Goal: Communication & Community: Answer question/provide support

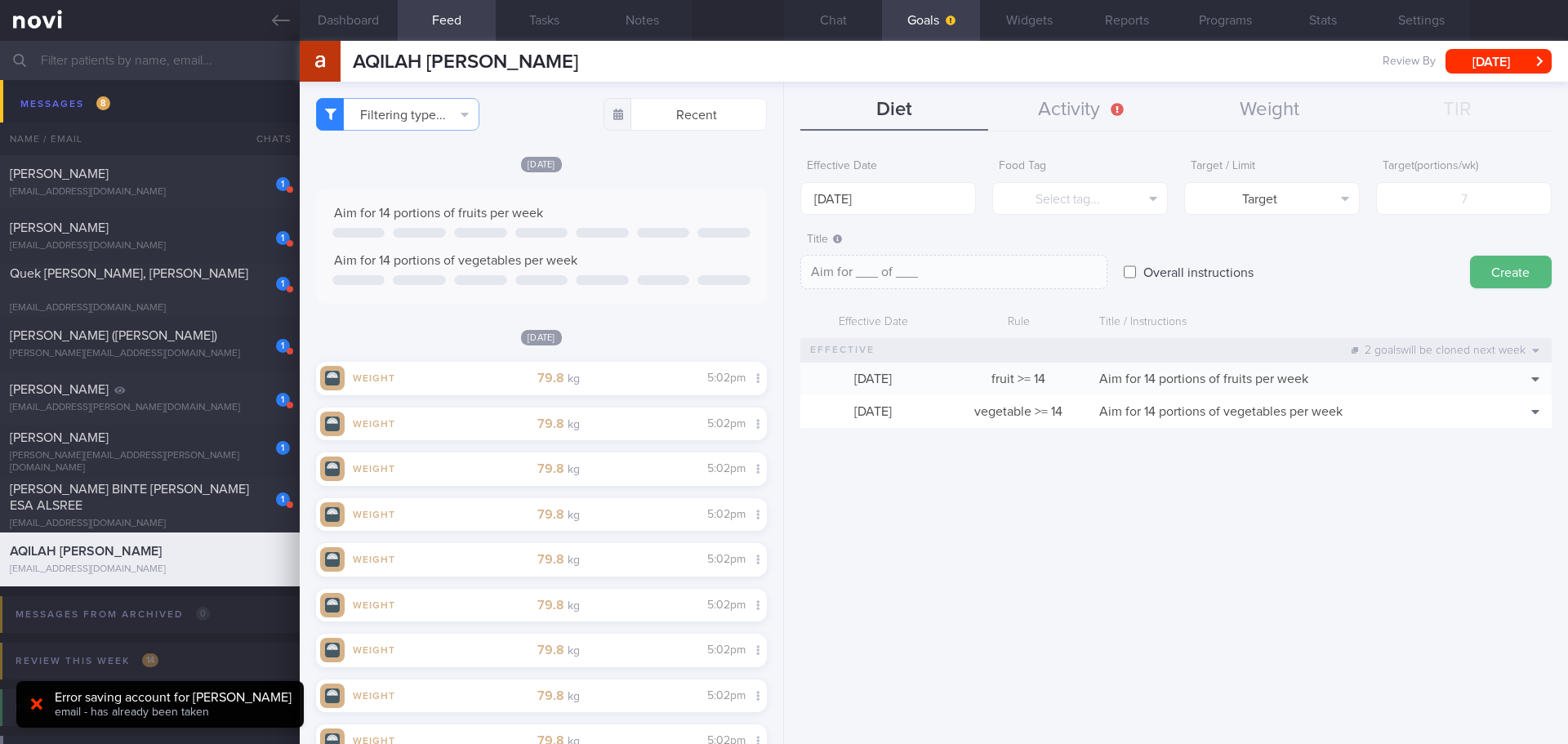
scroll to position [-214, 0]
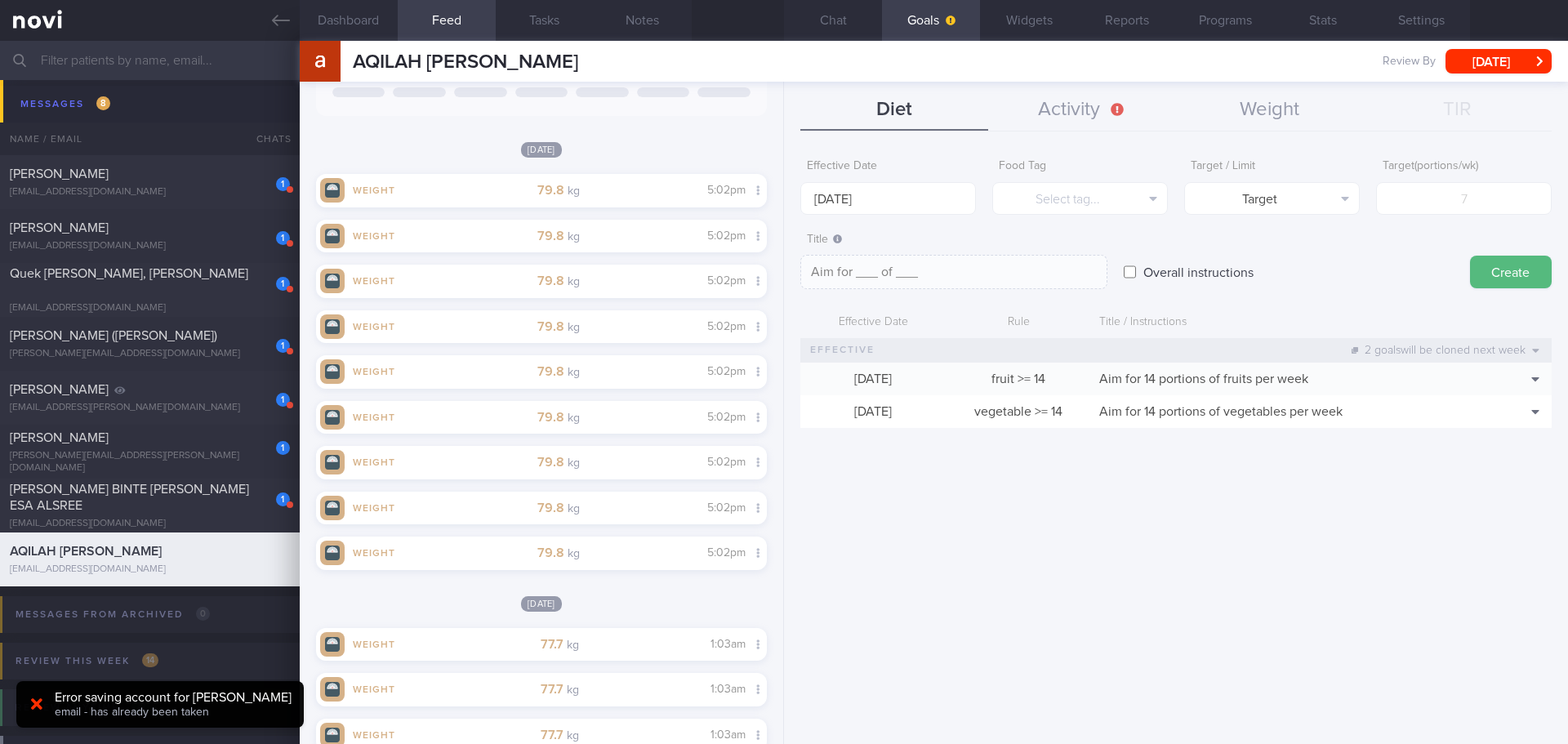
click at [963, 524] on div "Effective Date [DATE] Food Tag Select tag... Select tag... Calories Carbs Prote…" at bounding box center [1175, 441] width 784 height 605
click at [847, 27] on button "Chat" at bounding box center [832, 20] width 98 height 41
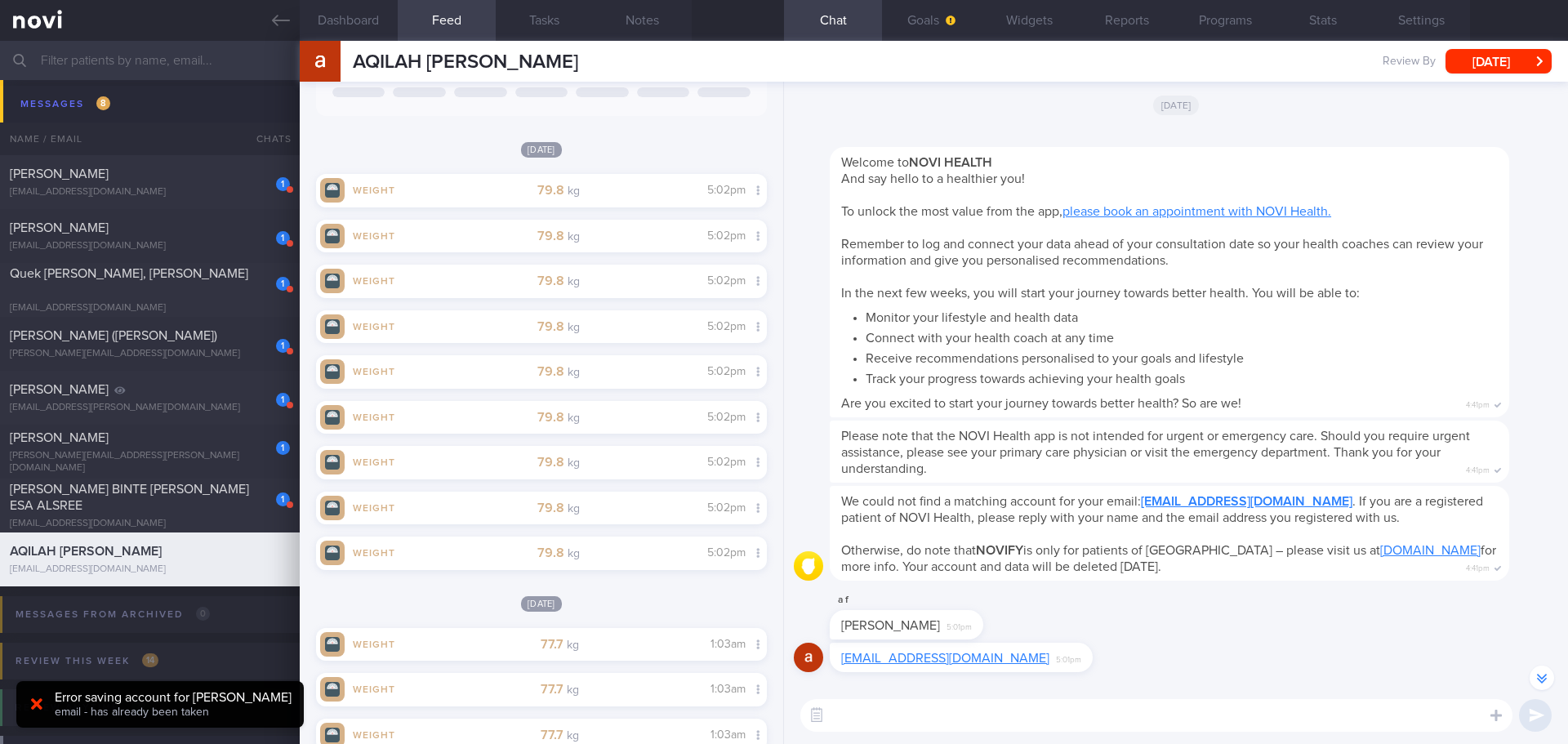
drag, startPoint x: 1107, startPoint y: 649, endPoint x: 1128, endPoint y: 656, distance: 22.1
click at [1109, 649] on div "[EMAIL_ADDRESS][DOMAIN_NAME] 5:01pm" at bounding box center [1176, 661] width 765 height 39
click at [1134, 657] on div "[EMAIL_ADDRESS][DOMAIN_NAME] 5:01pm" at bounding box center [1176, 661] width 765 height 39
click at [1093, 714] on textarea at bounding box center [1155, 716] width 712 height 32
click at [859, 711] on textarea at bounding box center [1155, 716] width 712 height 32
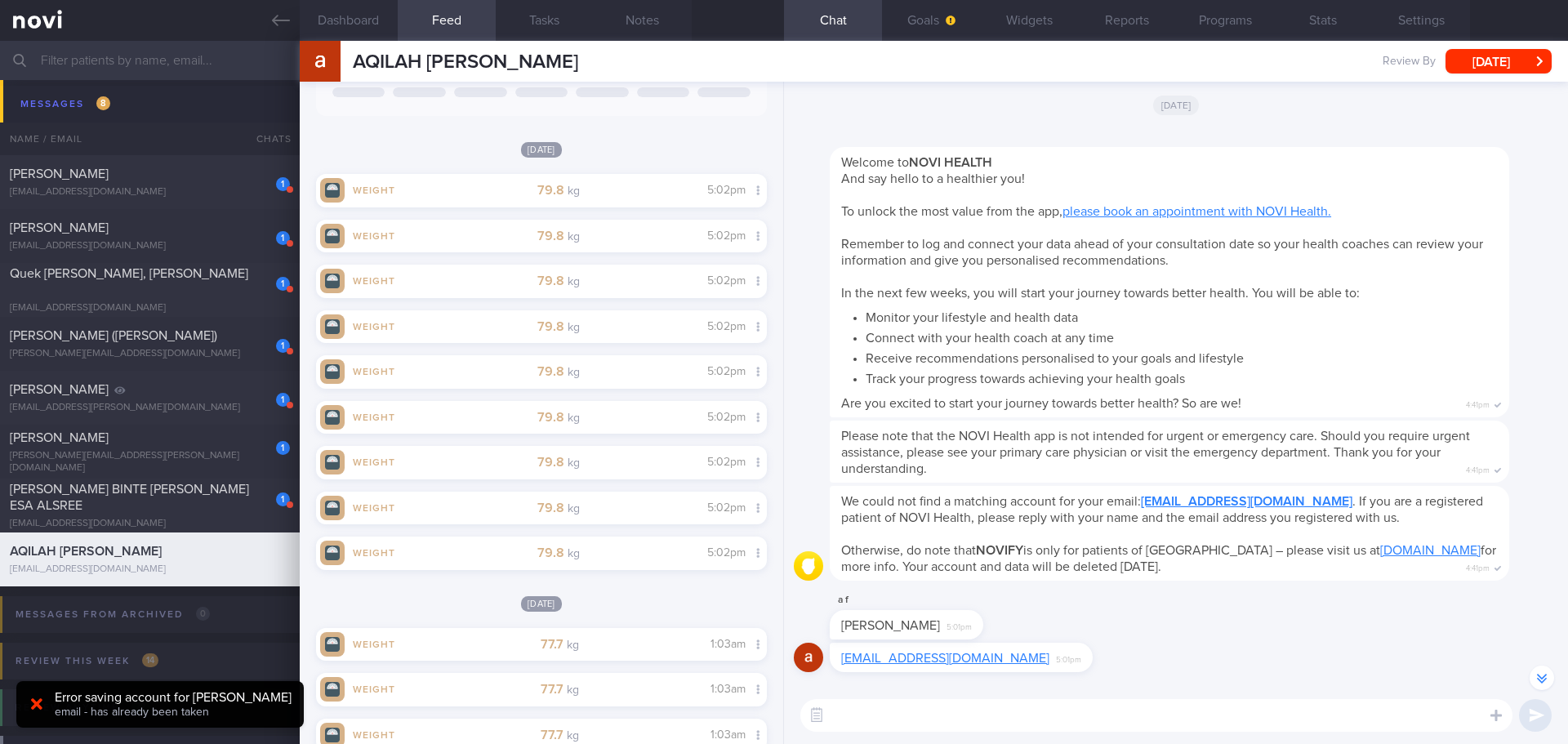
click at [926, 720] on textarea at bounding box center [1155, 716] width 712 height 32
paste textarea "Hi XXX, [PERSON_NAME] here. It was nice speaking to you. I will be in touch wit…"
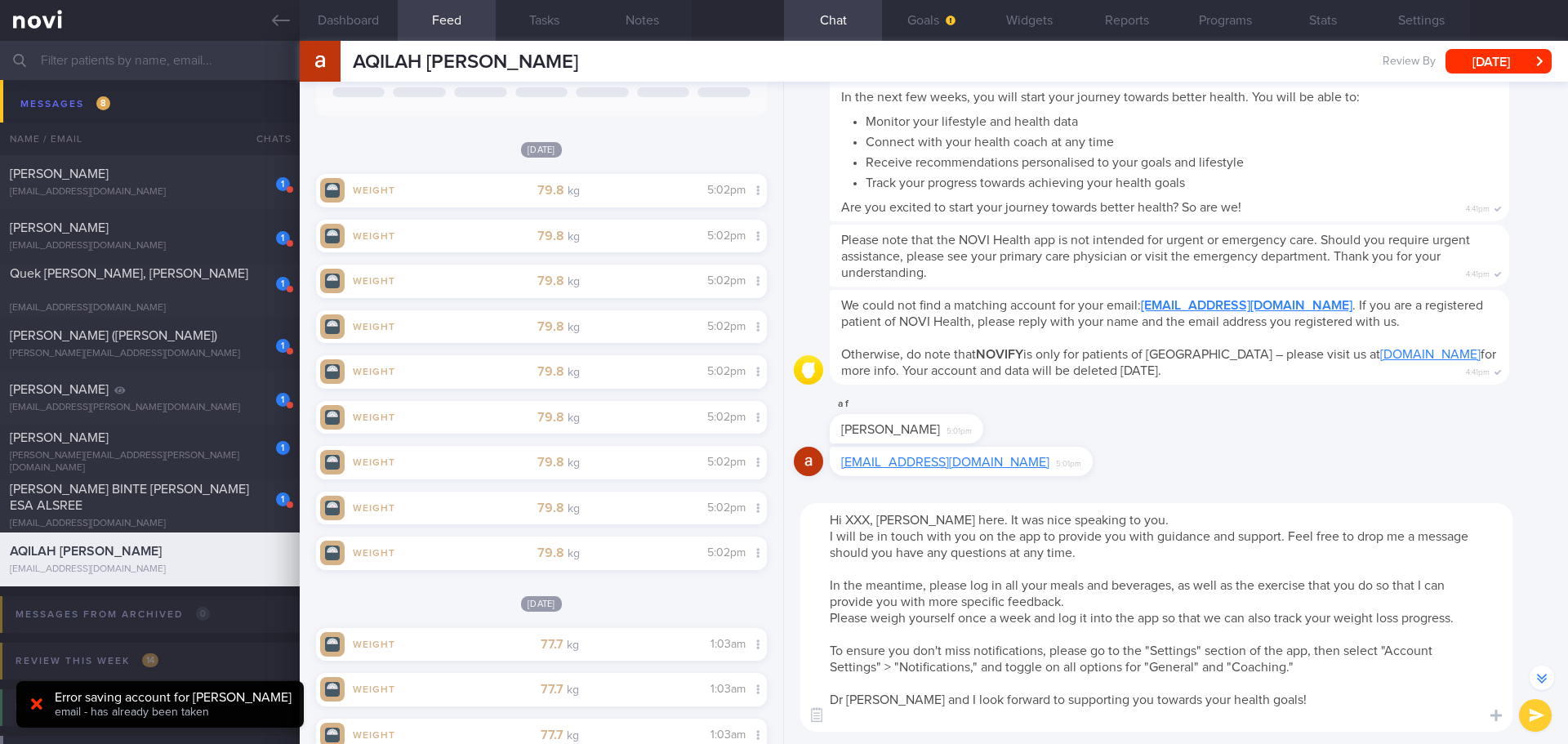
scroll to position [-410, 0]
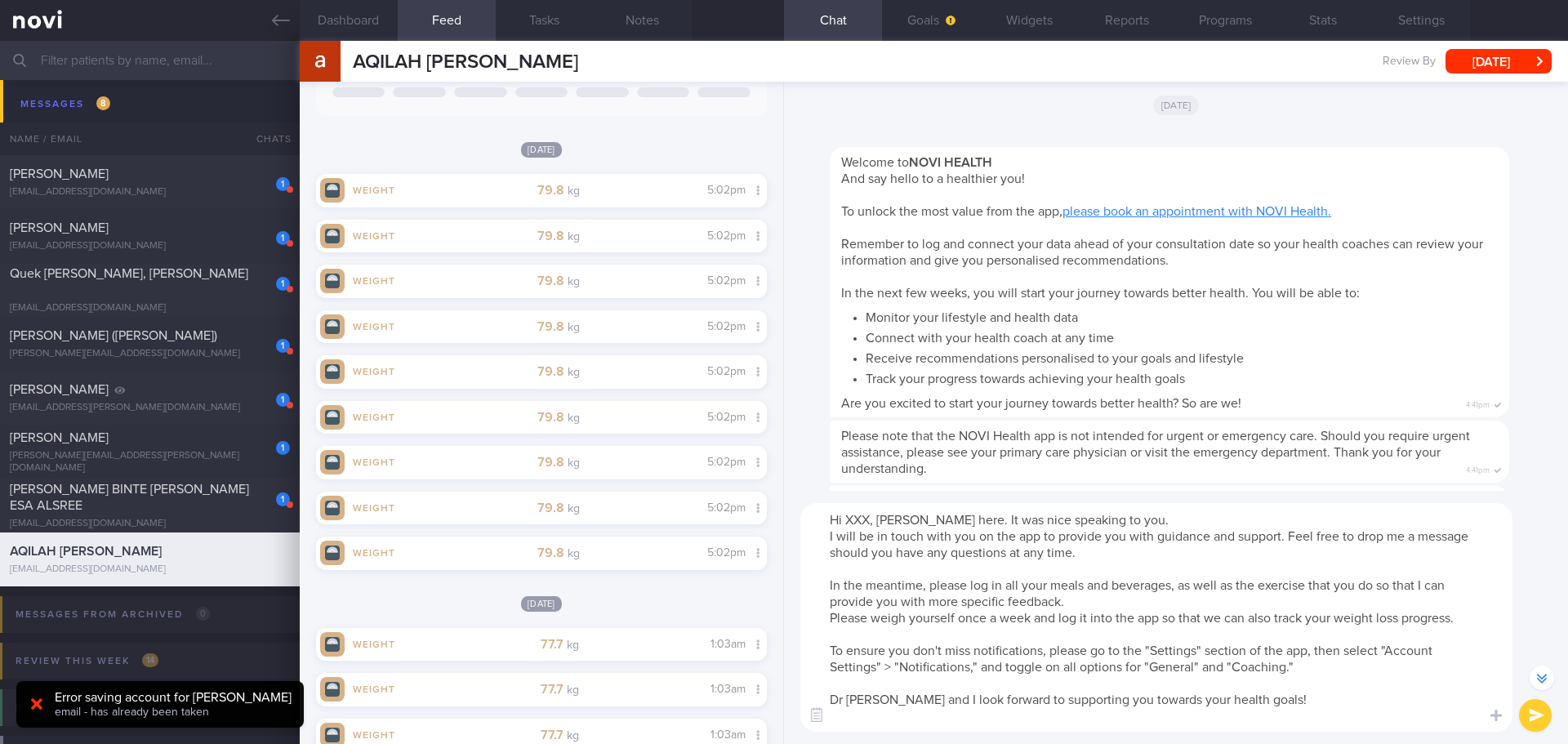
click at [870, 524] on textarea "Hi XXX, [PERSON_NAME] here. It was nice speaking to you. I will be in touch wit…" at bounding box center [1155, 617] width 712 height 229
click at [1205, 513] on textarea "Hi [PERSON_NAME] here. It was nice speaking to you. I will be in touch with you…" at bounding box center [1155, 617] width 712 height 229
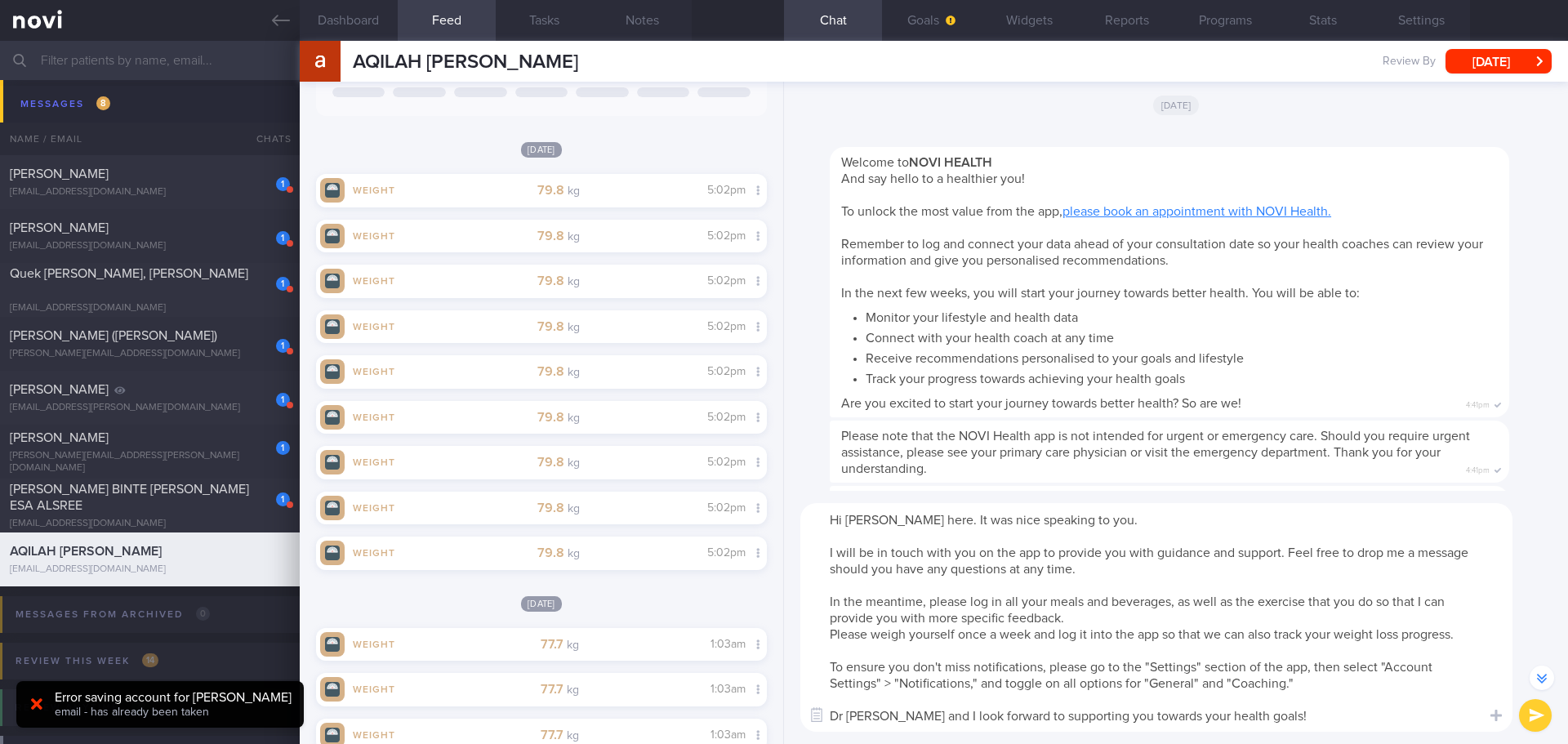
scroll to position [-426, 0]
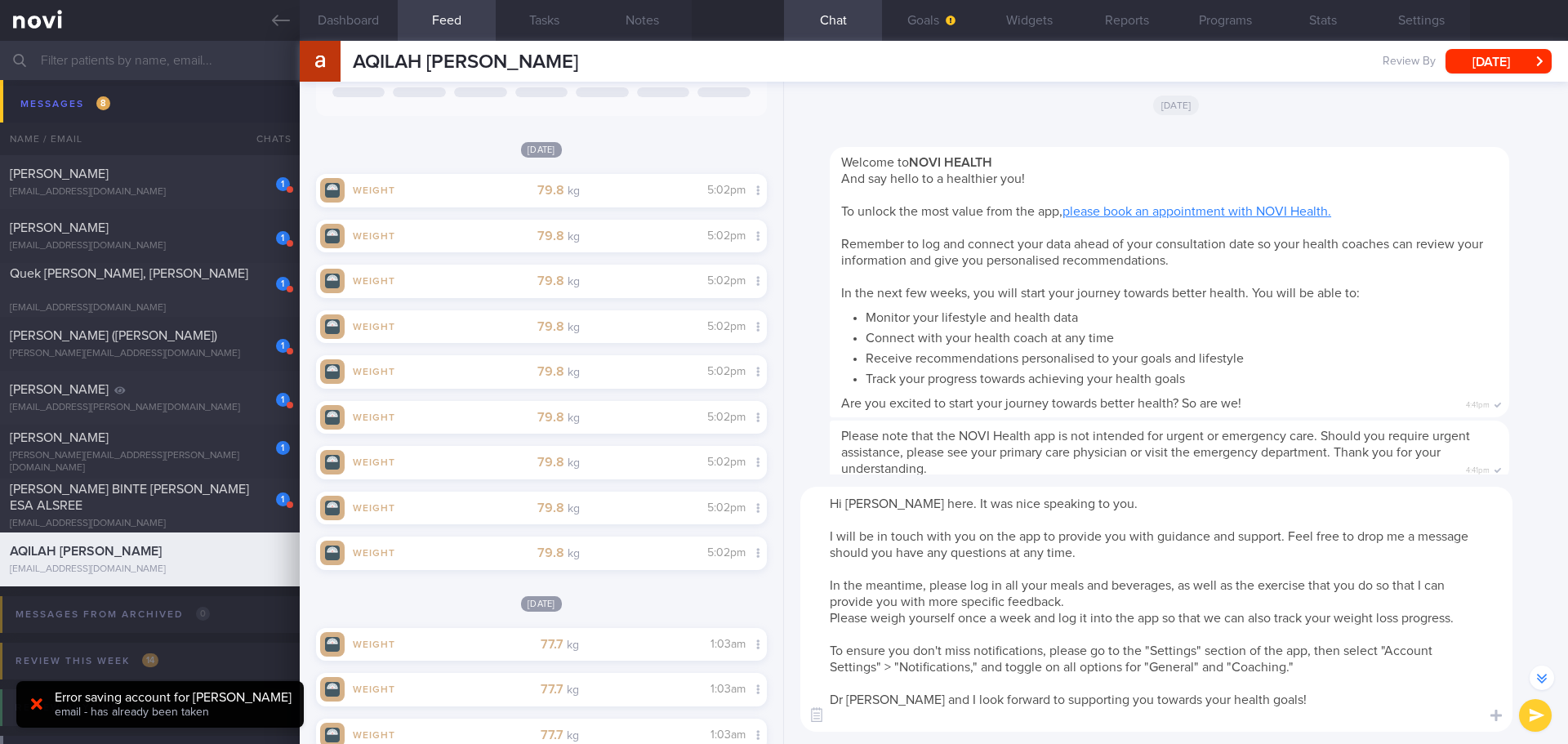
click at [1191, 547] on textarea "Hi [PERSON_NAME] here. It was nice speaking to you. I will be in touch with you…" at bounding box center [1155, 609] width 712 height 245
click at [1195, 554] on textarea "Hi [PERSON_NAME] here. It was nice speaking to you. I will be in touch with you…" at bounding box center [1155, 609] width 712 height 245
click at [1197, 557] on textarea "Hi [PERSON_NAME] here. It was nice speaking to you. I will be in touch with you…" at bounding box center [1155, 609] width 712 height 245
click at [1198, 559] on textarea "Hi [PERSON_NAME] here. It was nice speaking to you. I will be in touch with you…" at bounding box center [1155, 609] width 712 height 245
click at [1214, 559] on textarea "Hi [PERSON_NAME] here. It was nice speaking to you. I will be in touch with you…" at bounding box center [1155, 609] width 712 height 245
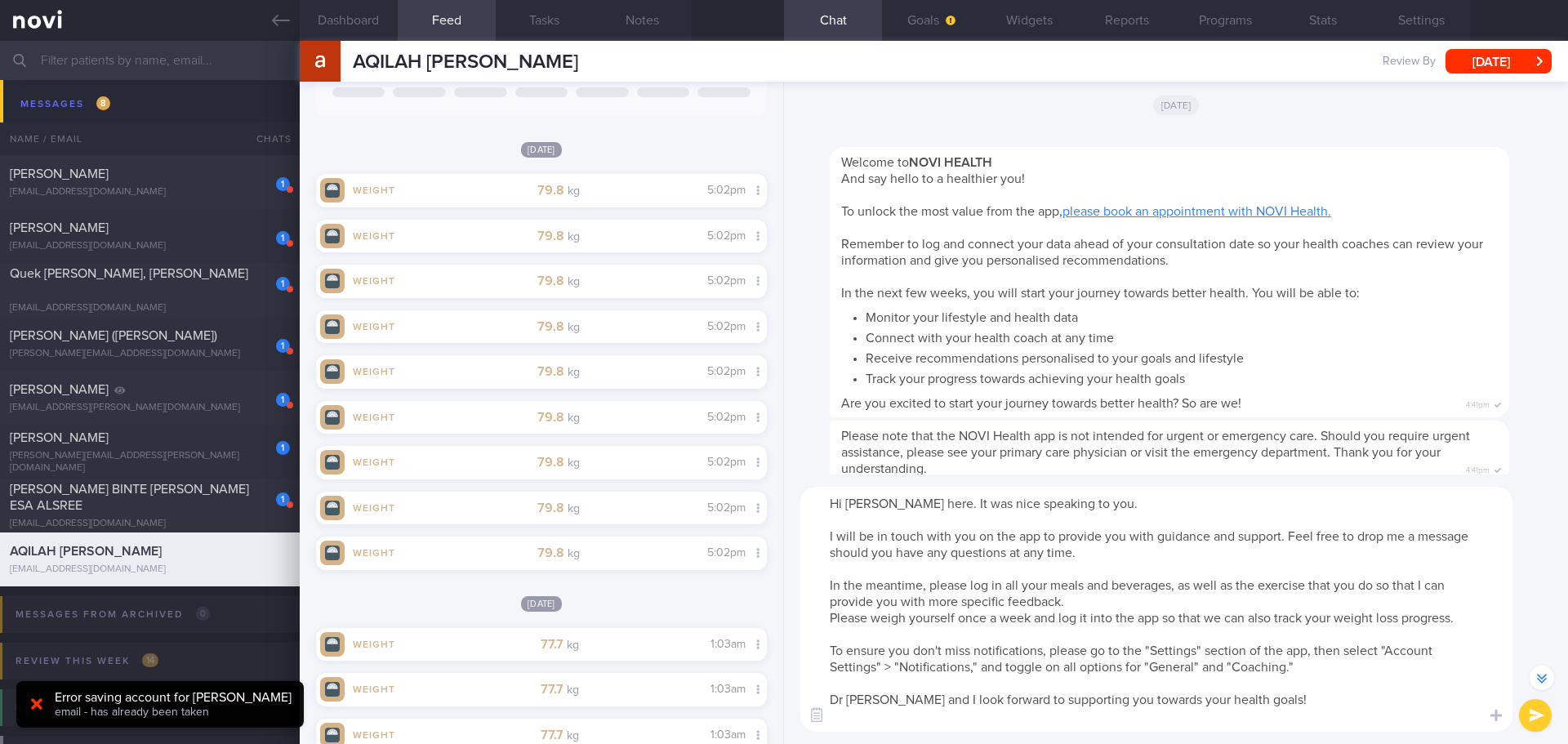
click at [1228, 557] on textarea "Hi [PERSON_NAME] here. It was nice speaking to you. I will be in touch with you…" at bounding box center [1155, 609] width 712 height 245
click at [1132, 594] on textarea "Hi [PERSON_NAME] here. It was nice speaking to you. I will be in touch with you…" at bounding box center [1155, 609] width 712 height 245
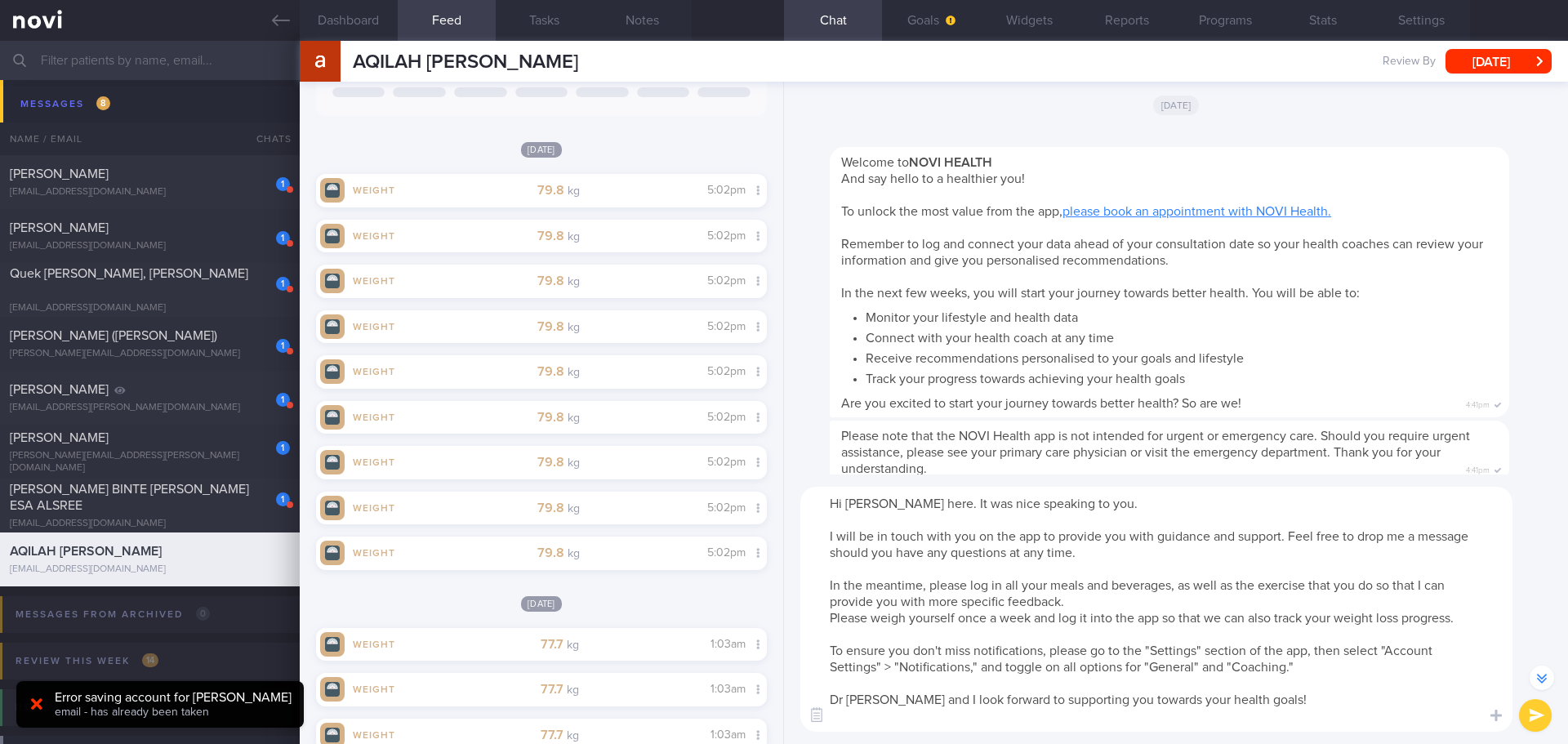
click at [1132, 594] on textarea "Hi [PERSON_NAME] here. It was nice speaking to you. I will be in touch with you…" at bounding box center [1155, 609] width 712 height 245
click at [1207, 602] on textarea "Hi [PERSON_NAME] here. It was nice speaking to you. I will be in touch with you…" at bounding box center [1155, 609] width 712 height 245
click at [1275, 595] on textarea "Hi [PERSON_NAME] here. It was nice speaking to you. I will be in touch with you…" at bounding box center [1155, 609] width 712 height 245
drag, startPoint x: 1461, startPoint y: 617, endPoint x: 825, endPoint y: 625, distance: 636.1
click at [825, 625] on textarea "Hi [PERSON_NAME] here. It was nice speaking to you. I will be in touch with you…" at bounding box center [1155, 609] width 712 height 245
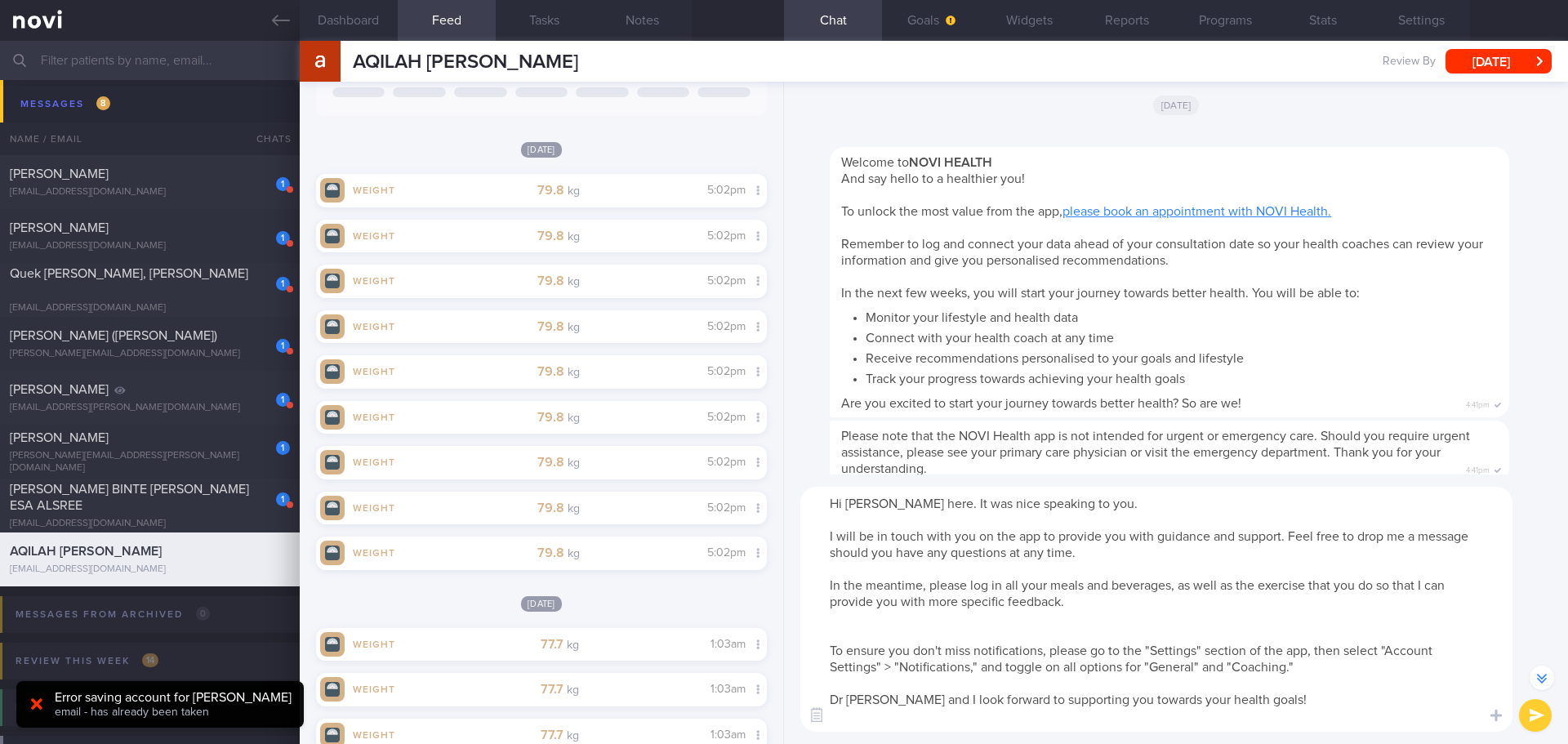
click at [1076, 606] on textarea "Hi [PERSON_NAME] here. It was nice speaking to you. I will be in touch with you…" at bounding box center [1155, 609] width 712 height 245
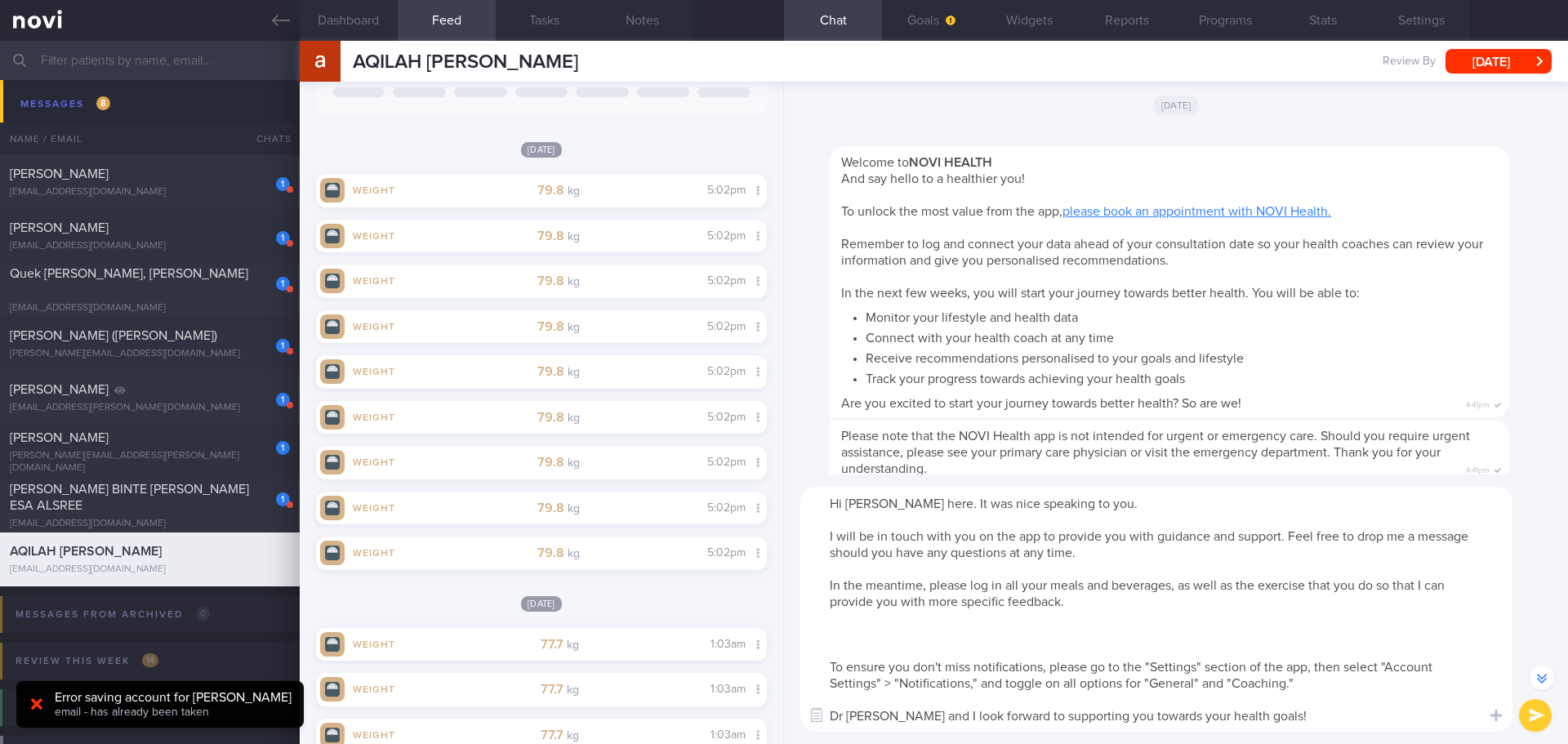
scroll to position [-442, 0]
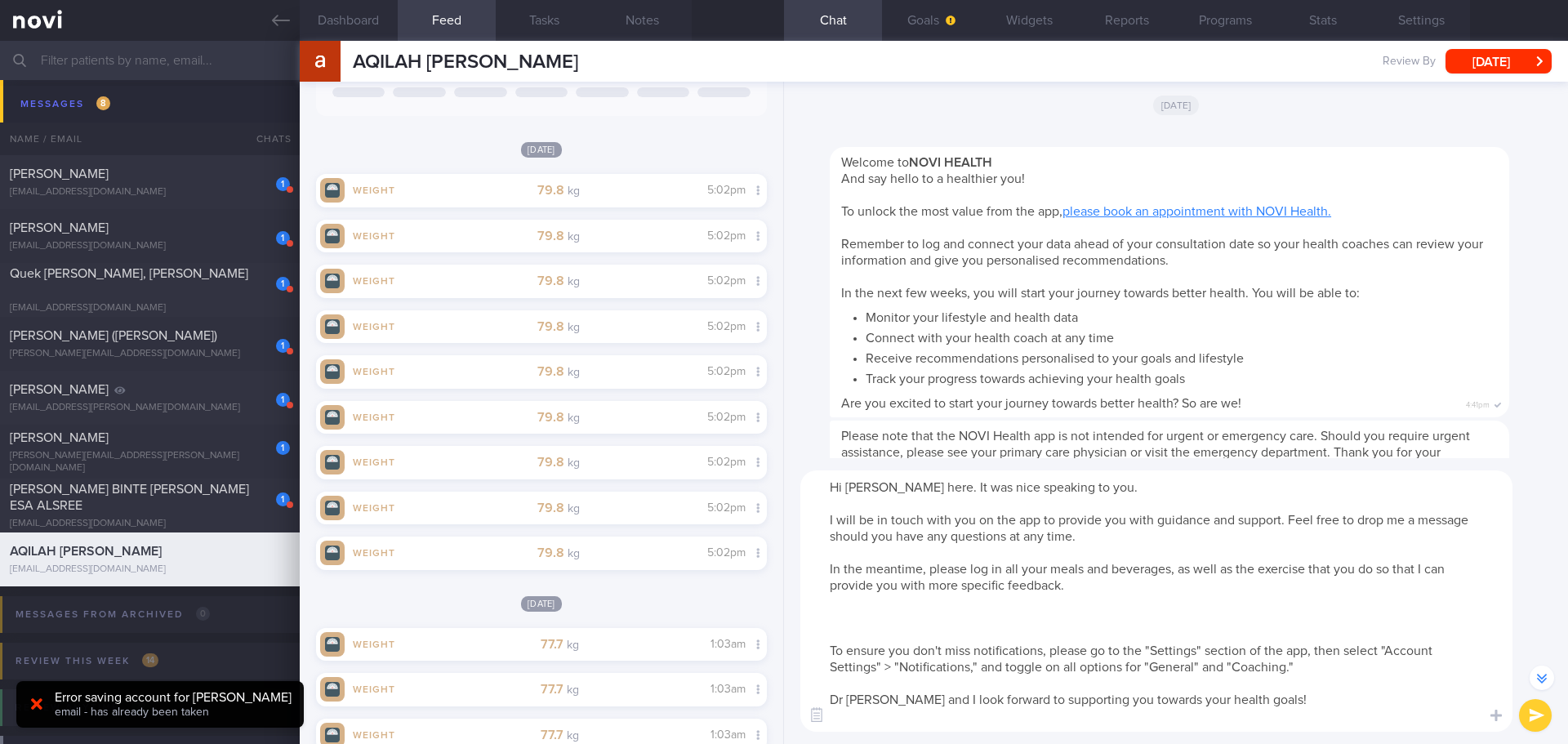
paste textarea "[URL][DOMAIN_NAME]"
click at [1094, 585] on textarea "Hi [PERSON_NAME] here. It was nice speaking to you. I will be in touch with you…" at bounding box center [1155, 601] width 712 height 261
click at [1146, 589] on textarea "Hi [PERSON_NAME] here. It was nice speaking to you. I will be in touch with you…" at bounding box center [1155, 601] width 712 height 261
click at [945, 642] on textarea "Hi [PERSON_NAME] here. It was nice speaking to you. I will be in touch with you…" at bounding box center [1155, 601] width 712 height 261
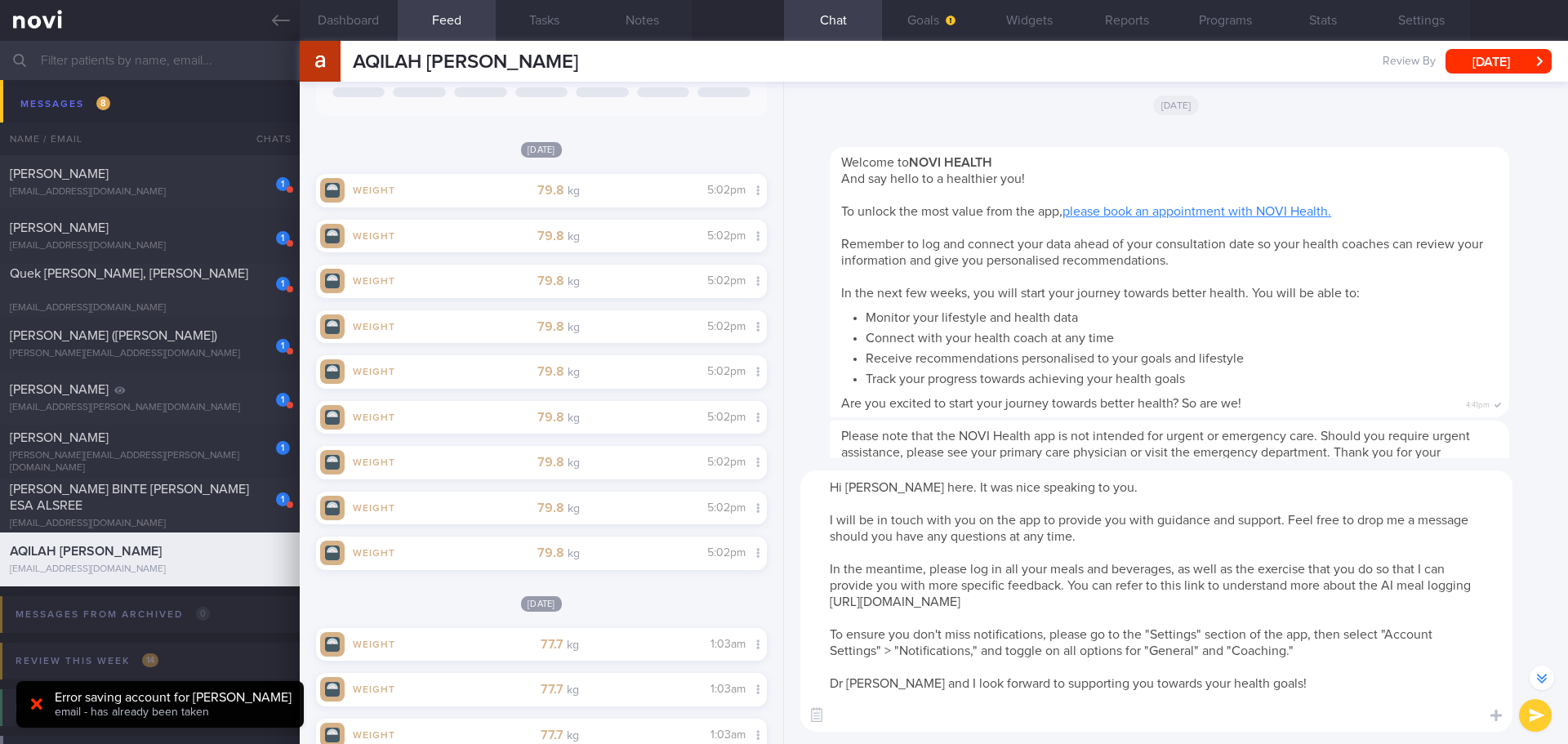
scroll to position [-426, 0]
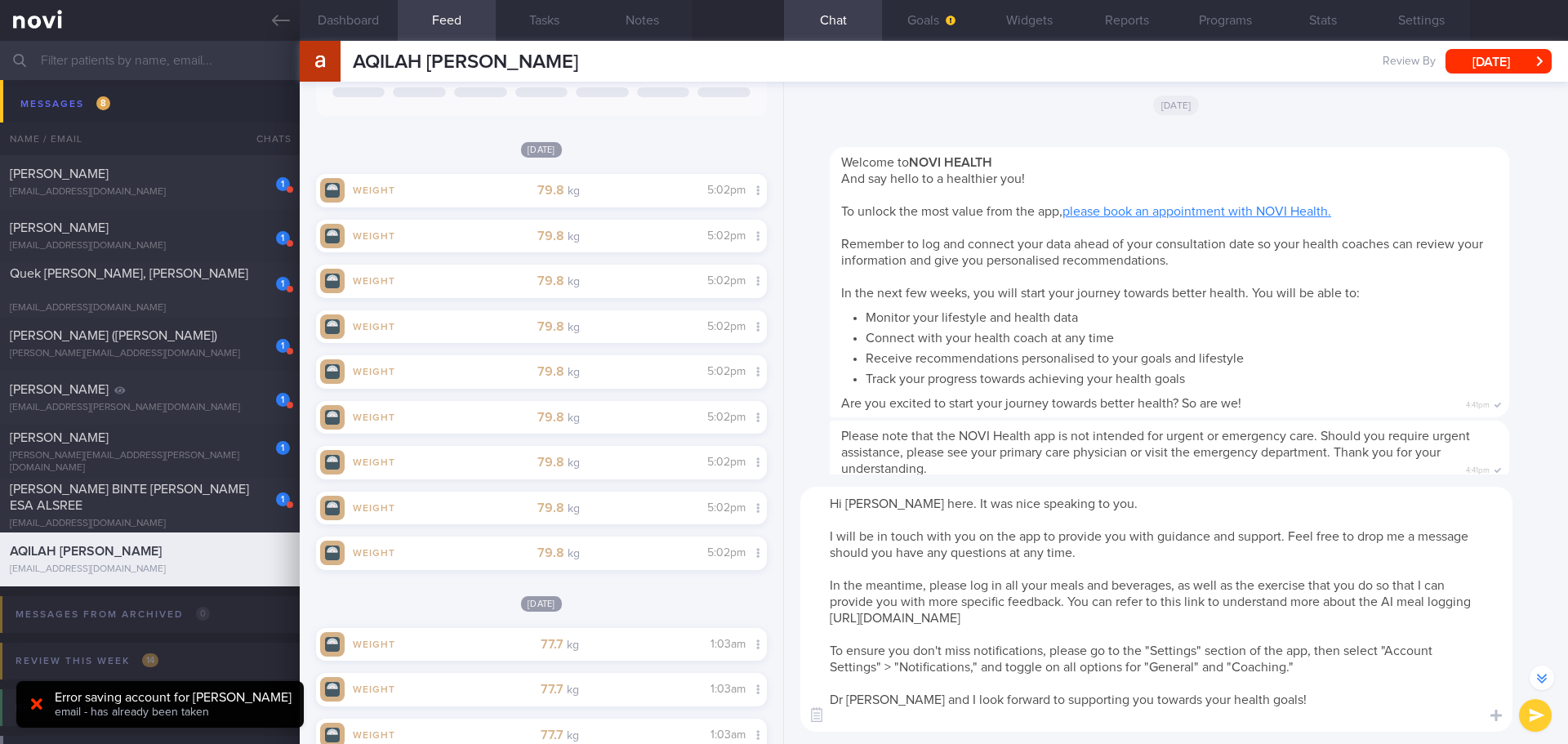
click at [870, 698] on textarea "Hi [PERSON_NAME] here. It was nice speaking to you. I will be in touch with you…" at bounding box center [1155, 609] width 712 height 245
click at [1113, 722] on textarea "Hi [PERSON_NAME] here. It was nice speaking to you. I will be in touch with you…" at bounding box center [1155, 609] width 712 height 245
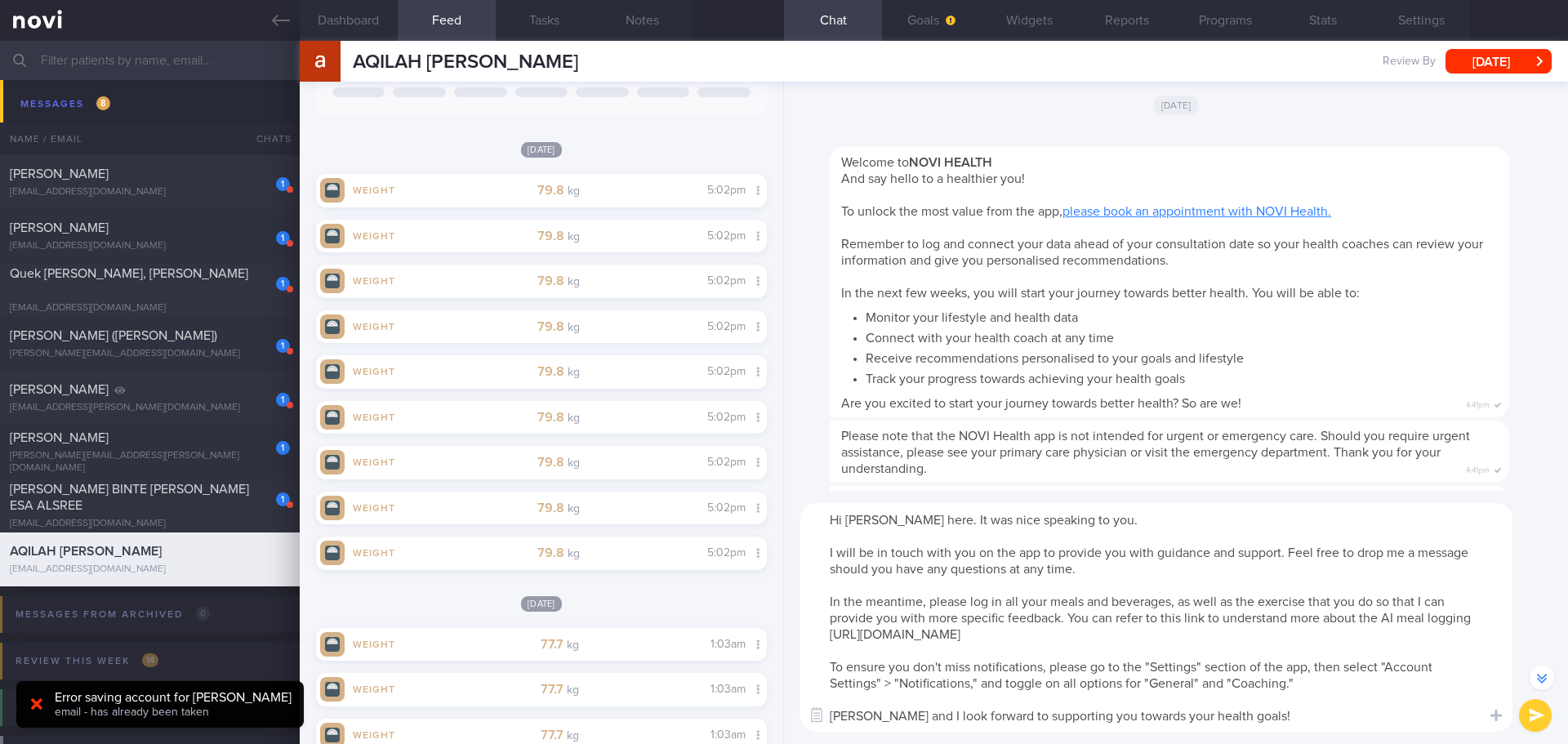
click at [1218, 673] on textarea "Hi [PERSON_NAME] here. It was nice speaking to you. I will be in touch with you…" at bounding box center [1155, 617] width 712 height 229
click at [1245, 665] on textarea "Hi [PERSON_NAME] here. It was nice speaking to you. I will be in touch with you…" at bounding box center [1155, 617] width 712 height 229
click at [1150, 567] on textarea "Hi [PERSON_NAME] here. It was nice speaking to you. I will be in touch with you…" at bounding box center [1155, 617] width 712 height 229
drag, startPoint x: 1171, startPoint y: 583, endPoint x: 1230, endPoint y: 591, distance: 59.5
click at [1171, 584] on textarea "Hi [PERSON_NAME] here. It was nice speaking to you. I will be in touch with you…" at bounding box center [1155, 617] width 712 height 229
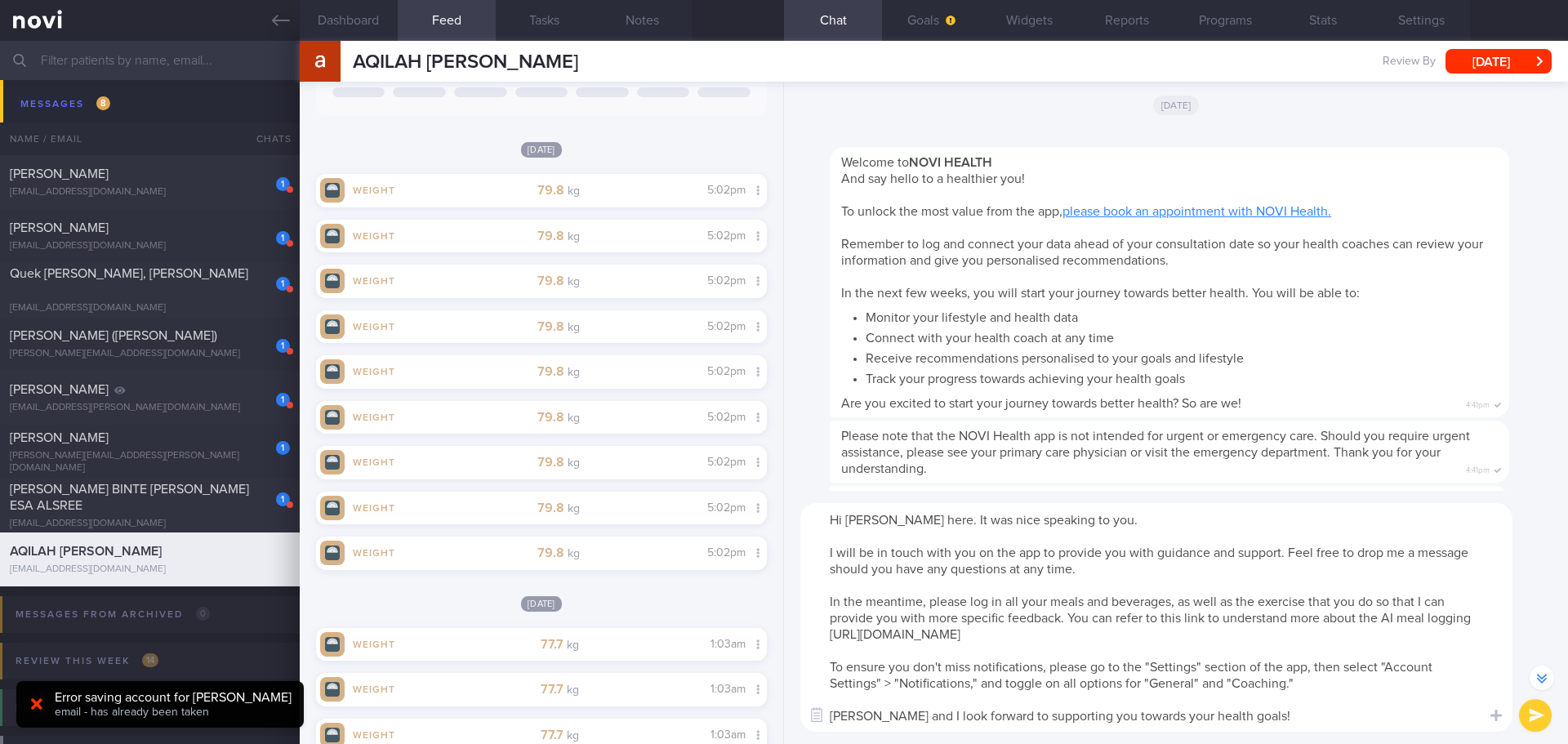
drag, startPoint x: 1230, startPoint y: 591, endPoint x: 1262, endPoint y: 629, distance: 49.7
click at [1232, 593] on textarea "Hi [PERSON_NAME] here. It was nice speaking to you. I will be in touch with you…" at bounding box center [1155, 617] width 712 height 229
click at [1263, 630] on textarea "Hi [PERSON_NAME] here. It was nice speaking to you. I will be in touch with you…" at bounding box center [1155, 617] width 712 height 229
click at [1306, 660] on textarea "Hi [PERSON_NAME] here. It was nice speaking to you. I will be in touch with you…" at bounding box center [1155, 617] width 712 height 229
click at [1333, 683] on textarea "Hi [PERSON_NAME] here. It was nice speaking to you. I will be in touch with you…" at bounding box center [1155, 617] width 712 height 229
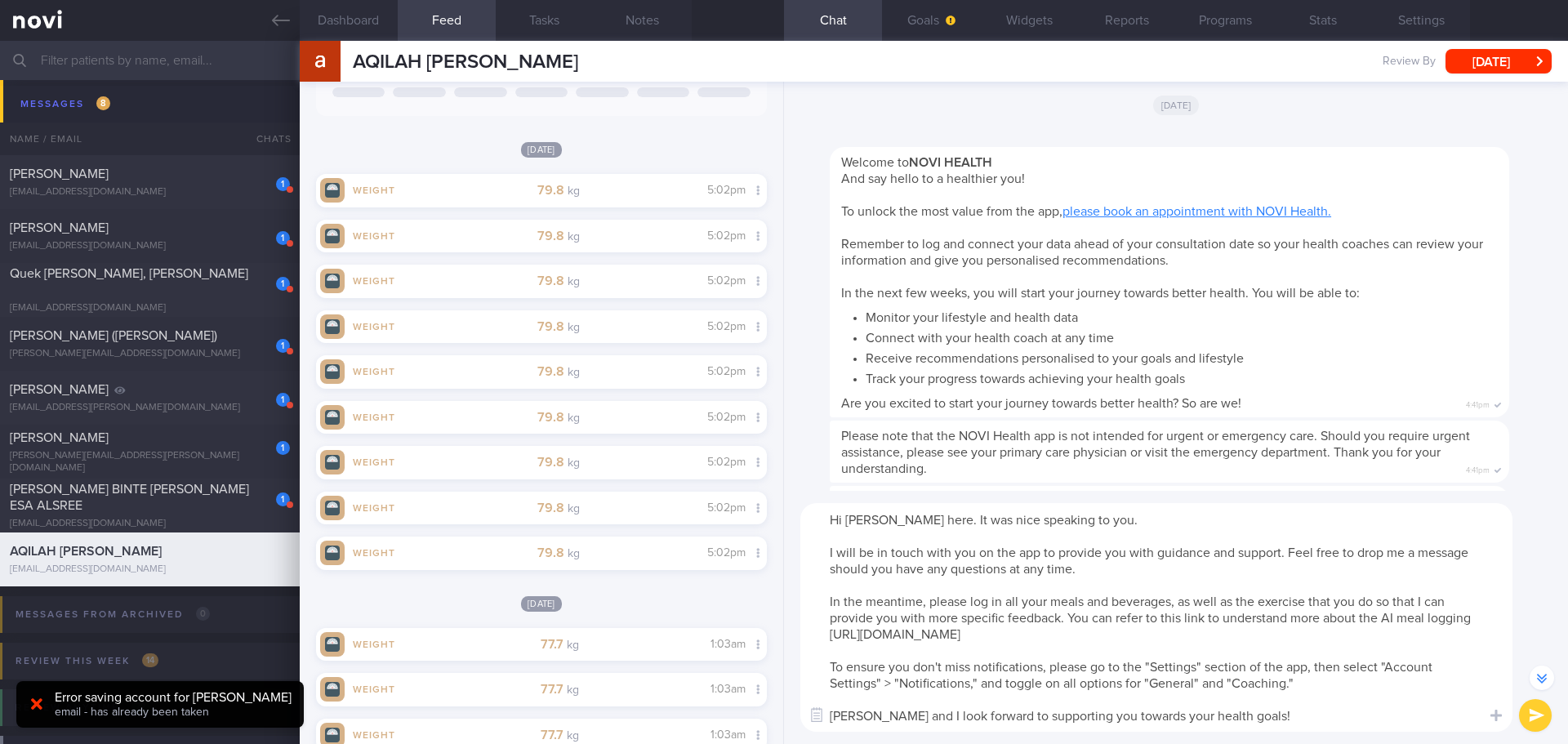
click at [1337, 694] on textarea "Hi [PERSON_NAME] here. It was nice speaking to you. I will be in touch with you…" at bounding box center [1155, 617] width 712 height 229
type textarea "Hi [PERSON_NAME] here. It was nice speaking to you. I will be in touch with you…"
click at [1533, 713] on button "submit" at bounding box center [1535, 716] width 32 height 32
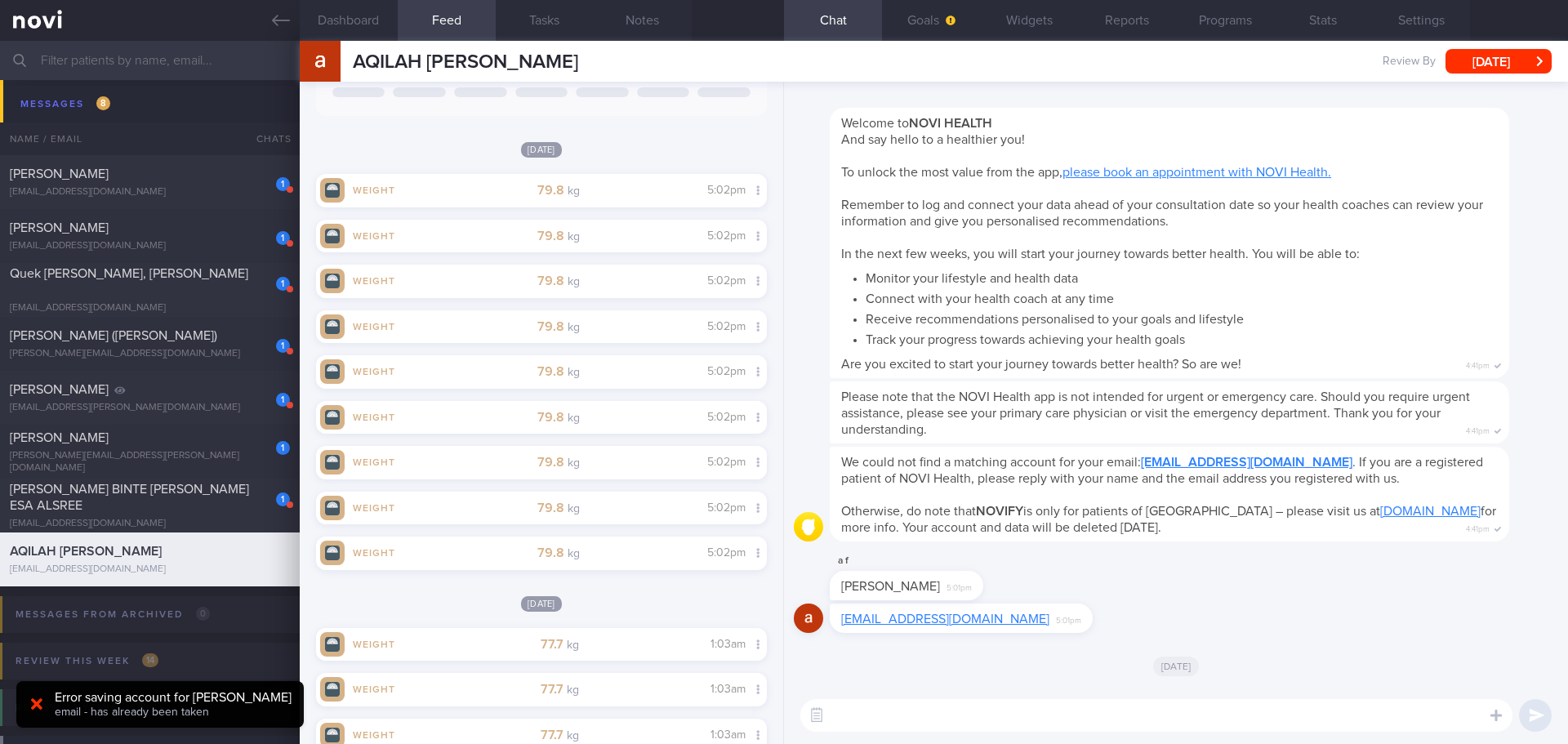
scroll to position [0, 0]
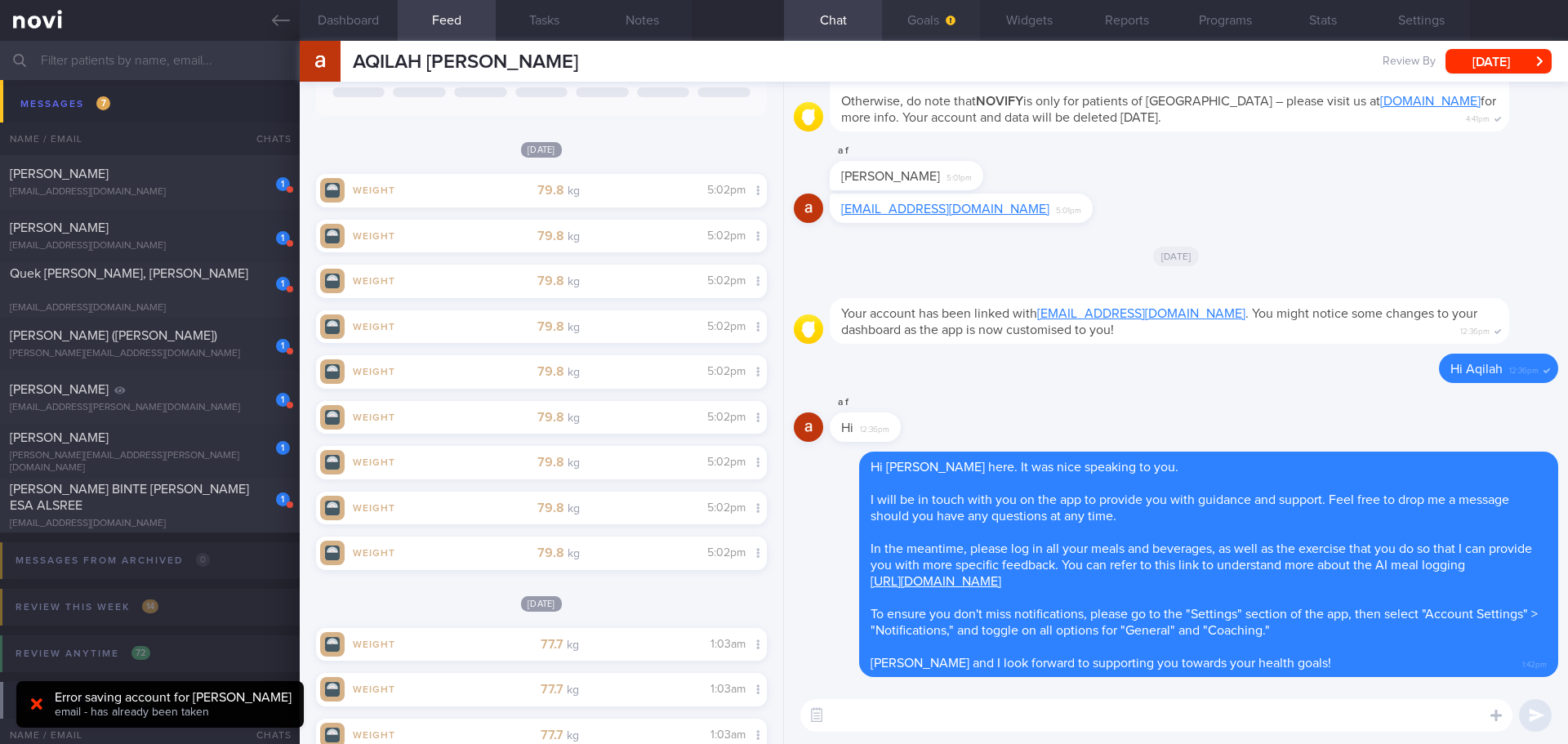
click at [960, 20] on button "Goals" at bounding box center [931, 20] width 98 height 41
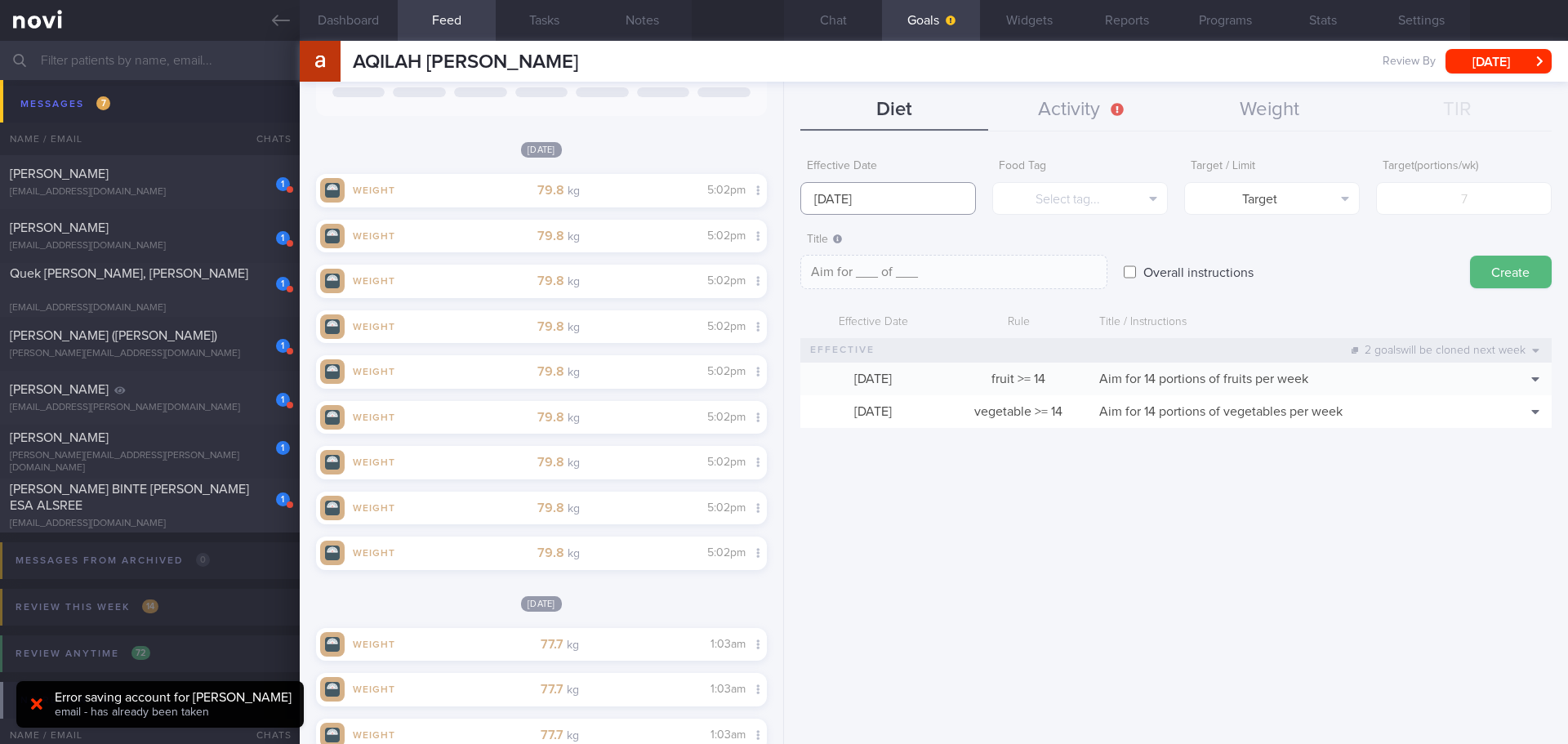
click at [873, 205] on body "You are offline! Some functionality will be unavailable Patients New Users Coac…" at bounding box center [784, 372] width 1568 height 744
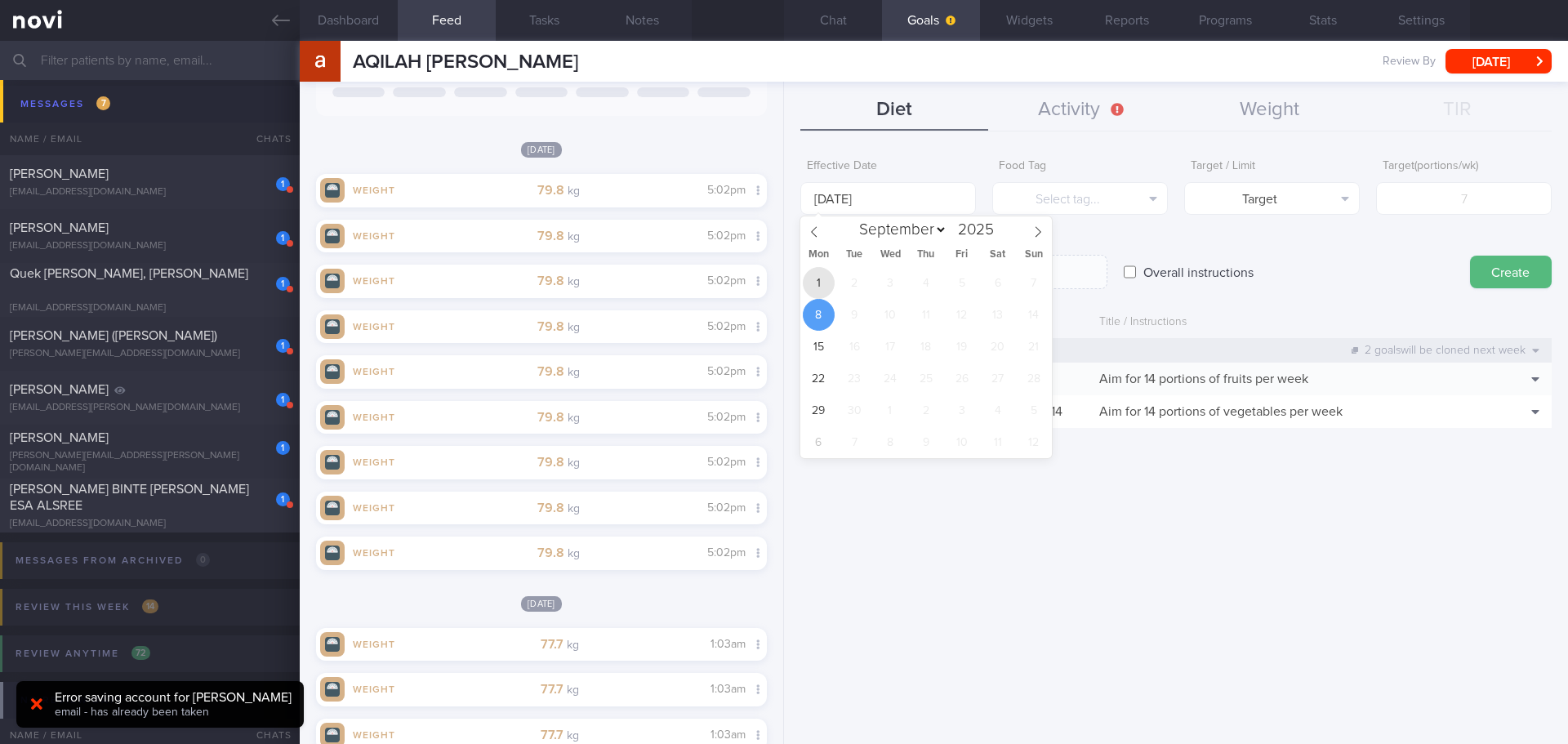
click at [825, 283] on span "1" at bounding box center [819, 283] width 32 height 32
type input "[DATE]"
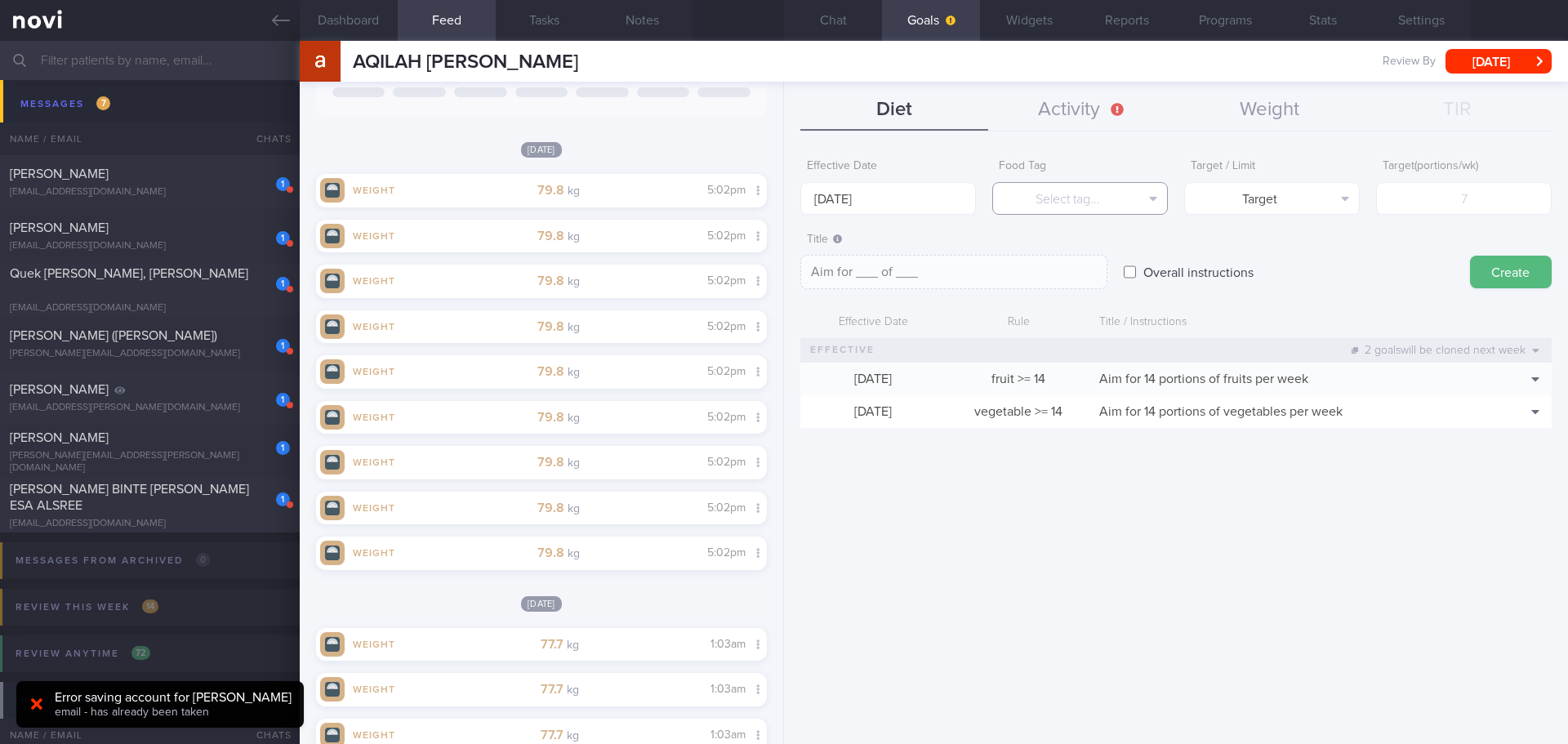
click at [1047, 202] on button "Select tag..." at bounding box center [1079, 198] width 175 height 32
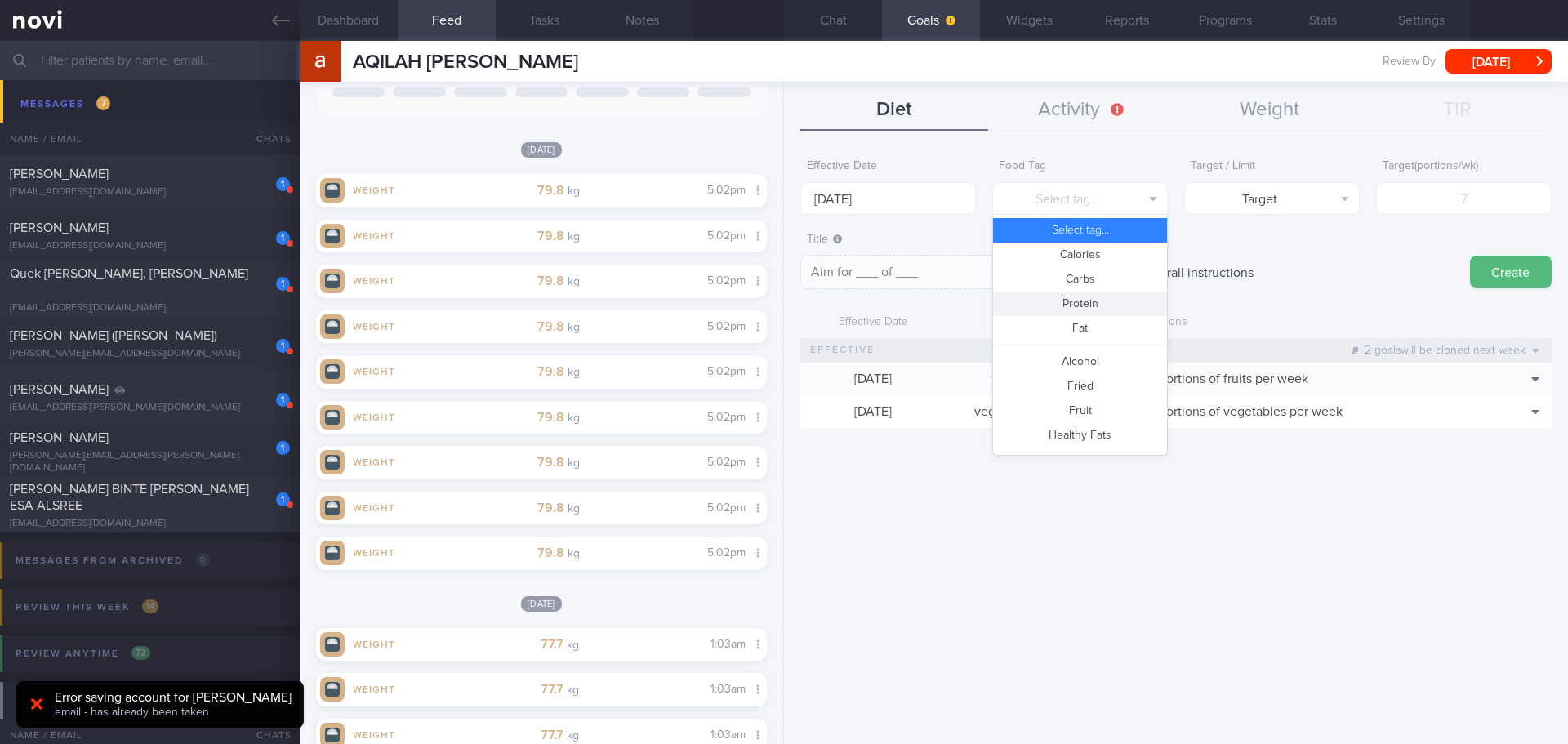
click at [1086, 307] on button "Protein" at bounding box center [1079, 304] width 174 height 25
type textarea "Aim for __g of protein per day"
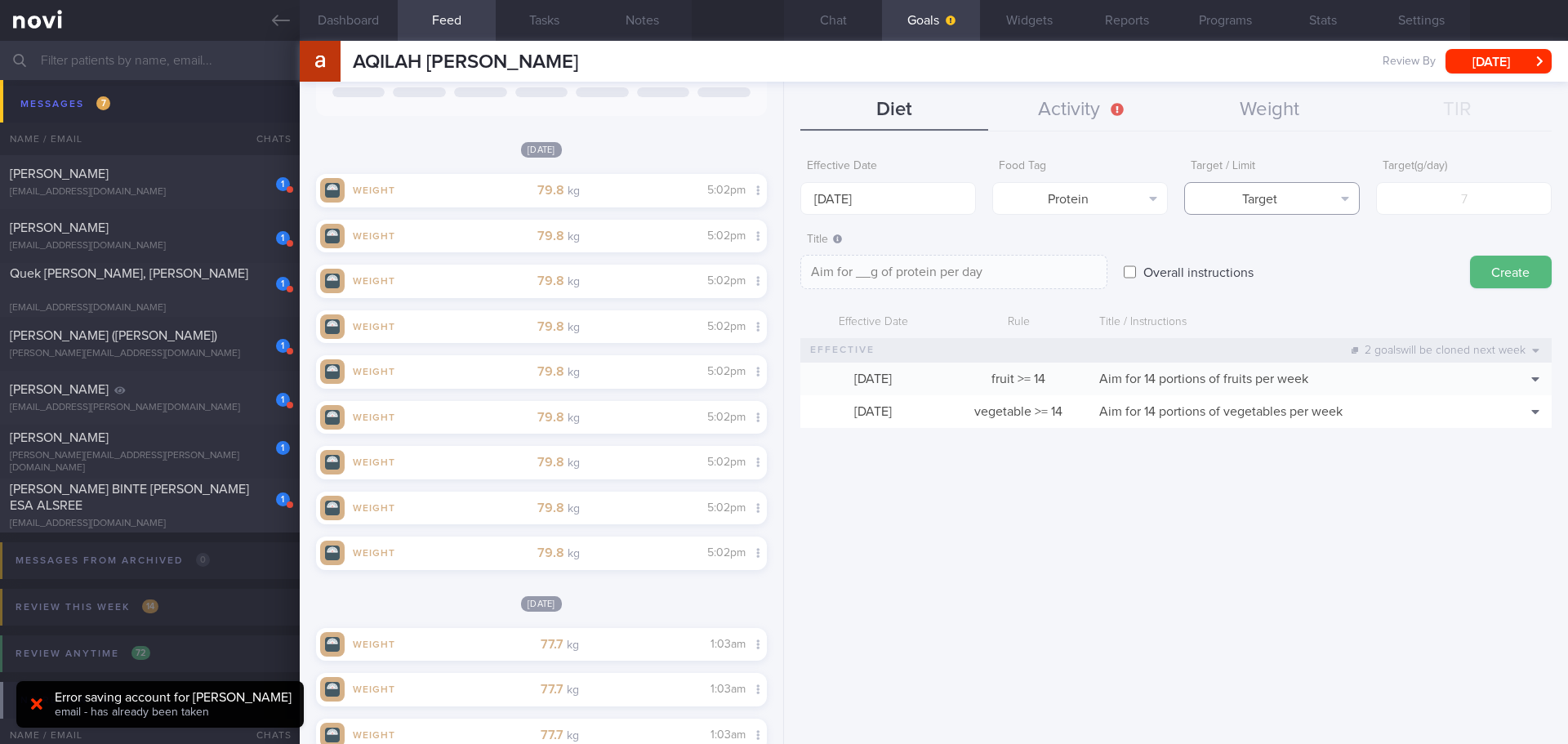
click at [1286, 198] on button "Target" at bounding box center [1271, 198] width 175 height 32
click at [1287, 236] on button "Target" at bounding box center [1271, 231] width 174 height 25
click at [1447, 191] on input "number" at bounding box center [1463, 198] width 175 height 32
click at [1415, 197] on input "number" at bounding box center [1463, 198] width 175 height 32
type input "7"
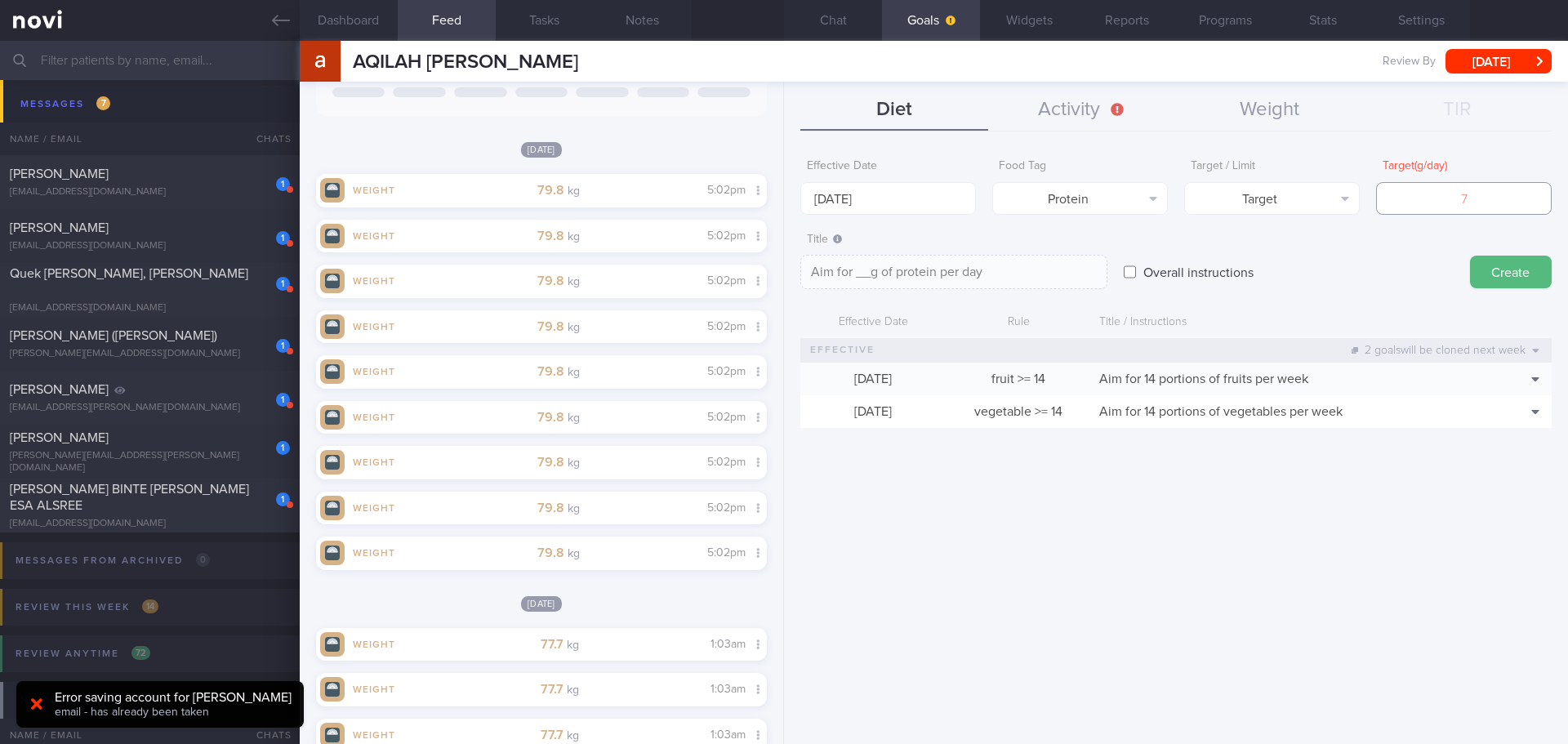
type textarea "Aim for 7g of protein per day"
type input "75"
type textarea "Aim for 75g of protein per day"
type input "75"
click at [868, 269] on textarea "Aim for 75g of protein per day" at bounding box center [953, 272] width 307 height 34
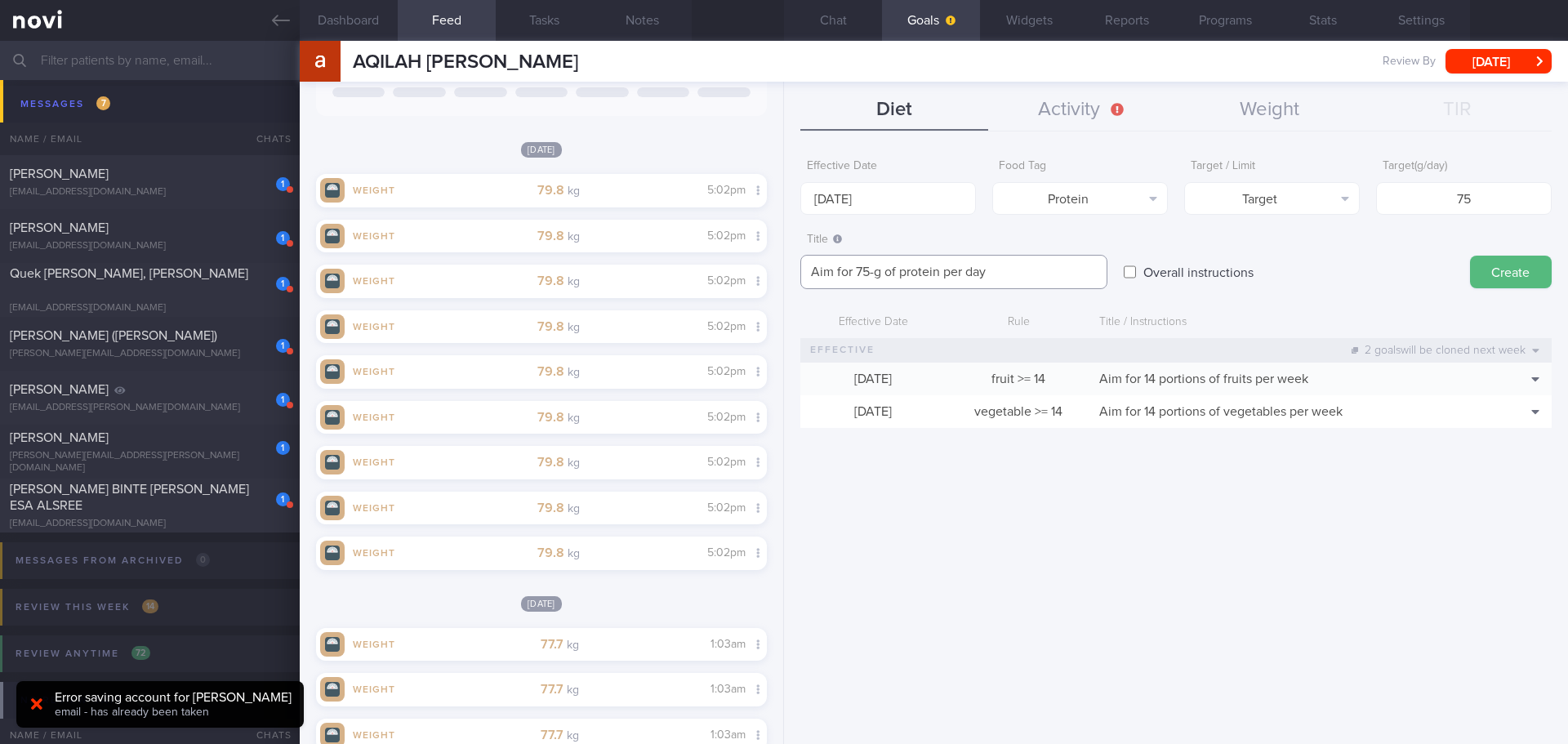
type textarea "Aim for 75g of protein per day"
click at [1483, 278] on button "Create" at bounding box center [1510, 271] width 82 height 32
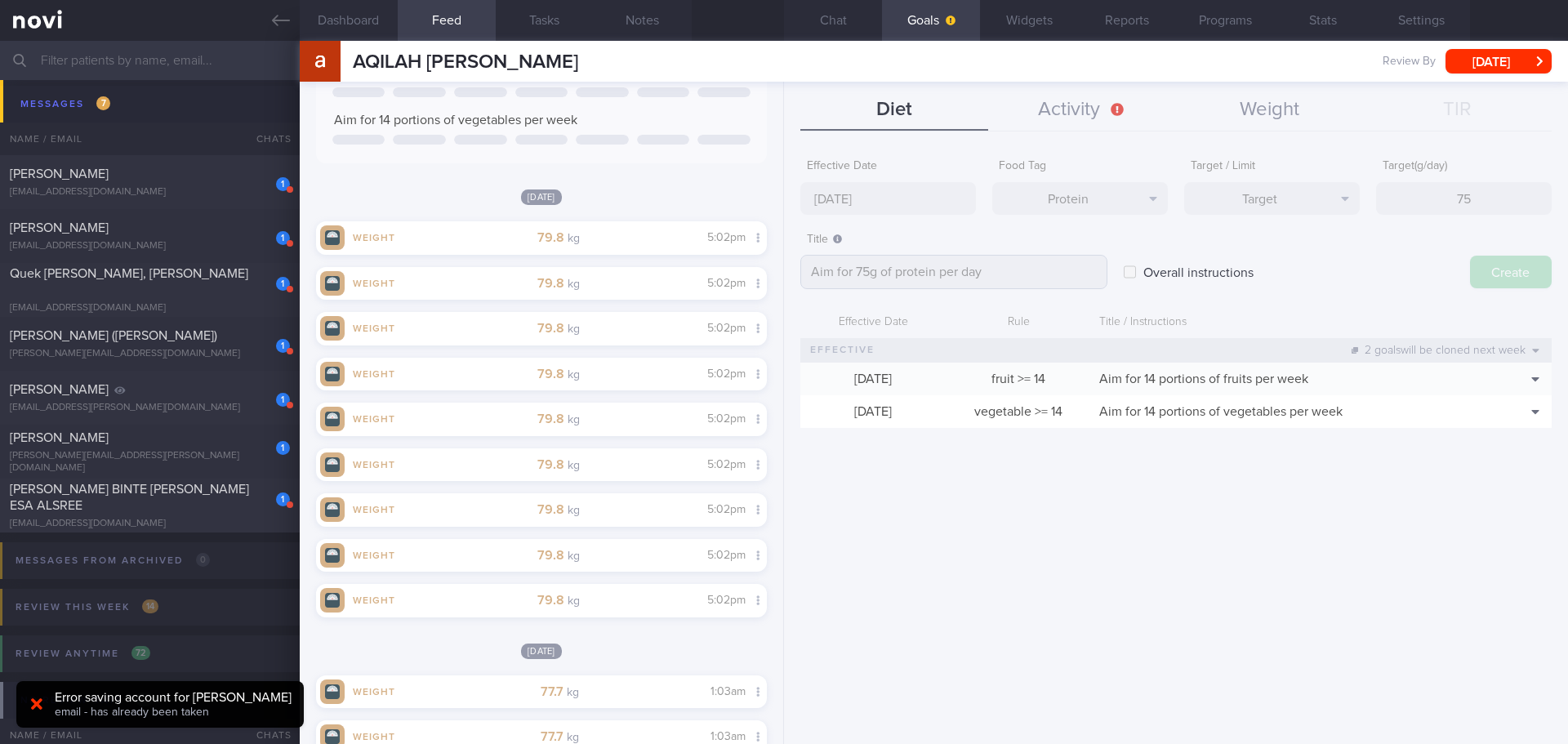
type input "[DATE]"
type textarea "Aim for ___ of ___"
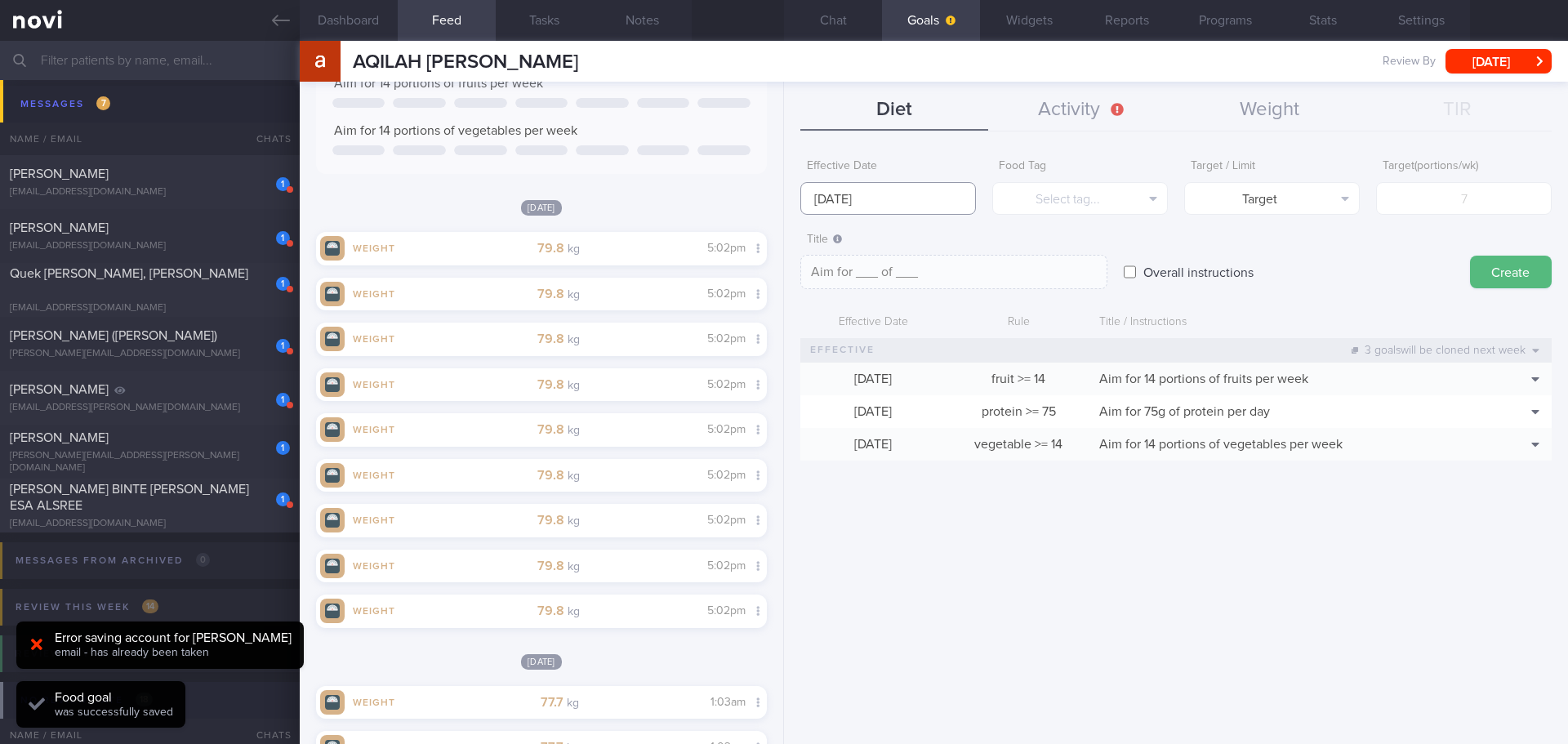
click at [869, 196] on input "[DATE]" at bounding box center [887, 198] width 175 height 32
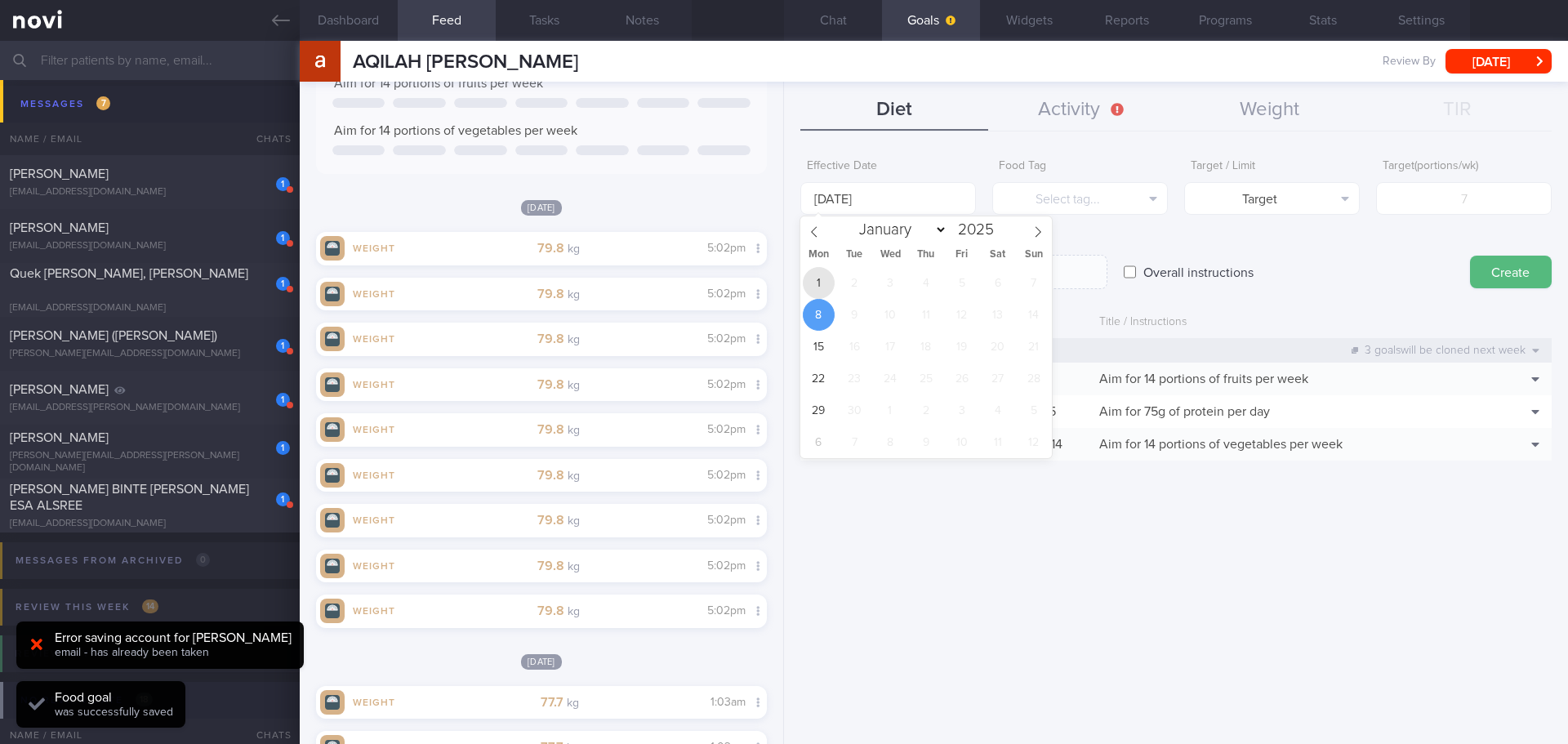
click at [826, 275] on span "1" at bounding box center [819, 283] width 32 height 32
type input "[DATE]"
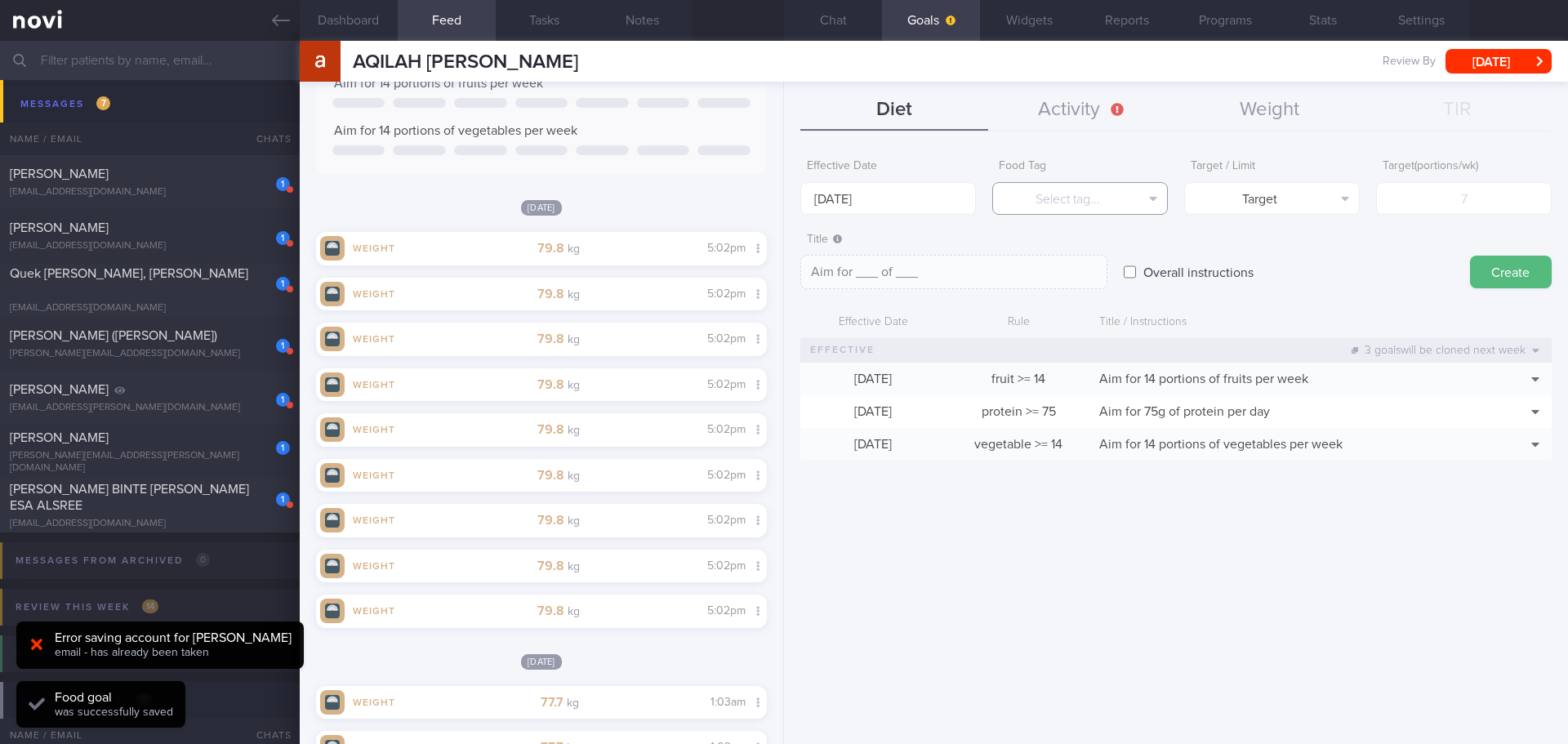
click at [1029, 196] on button "Select tag..." at bounding box center [1079, 198] width 175 height 32
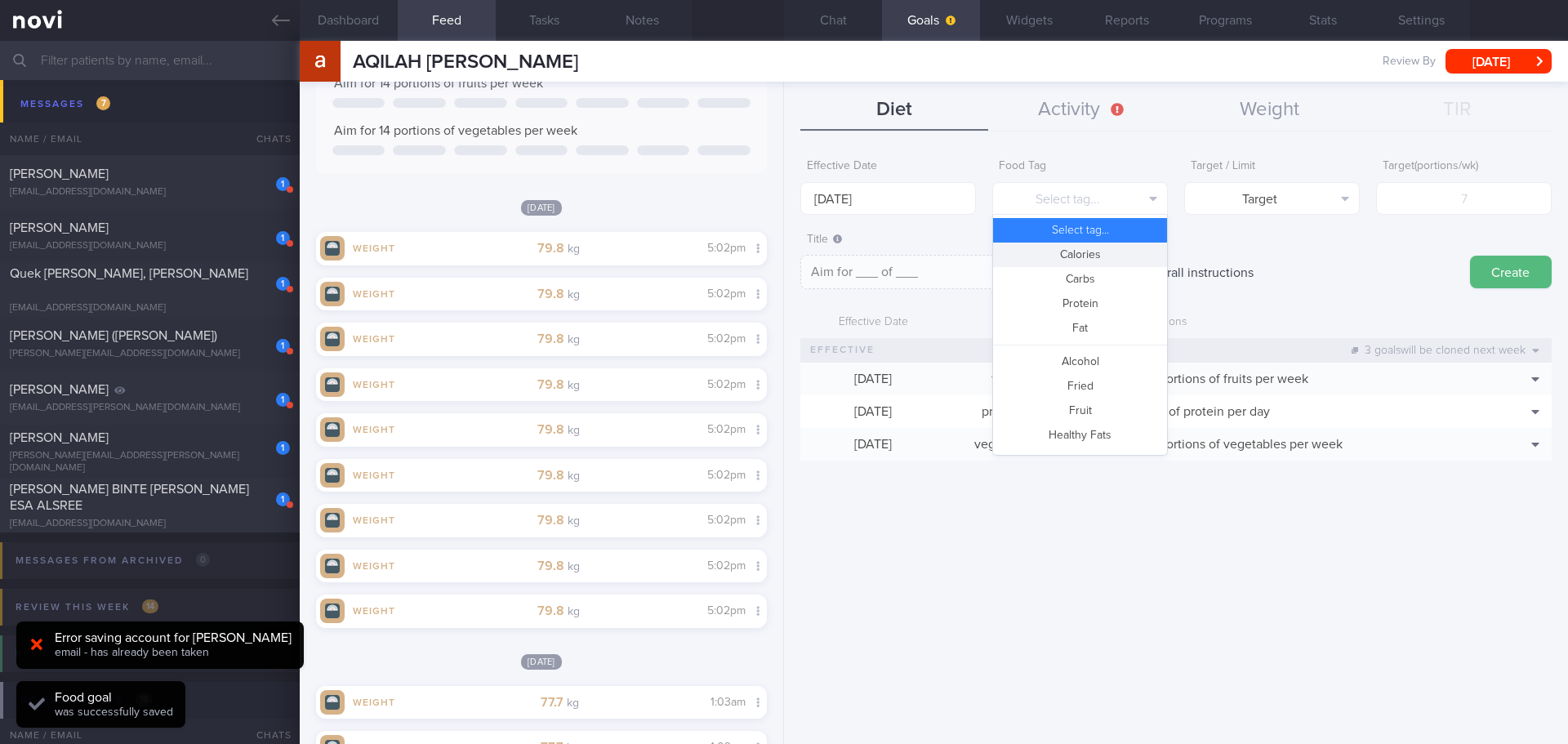
click at [1063, 253] on button "Calories" at bounding box center [1079, 255] width 174 height 25
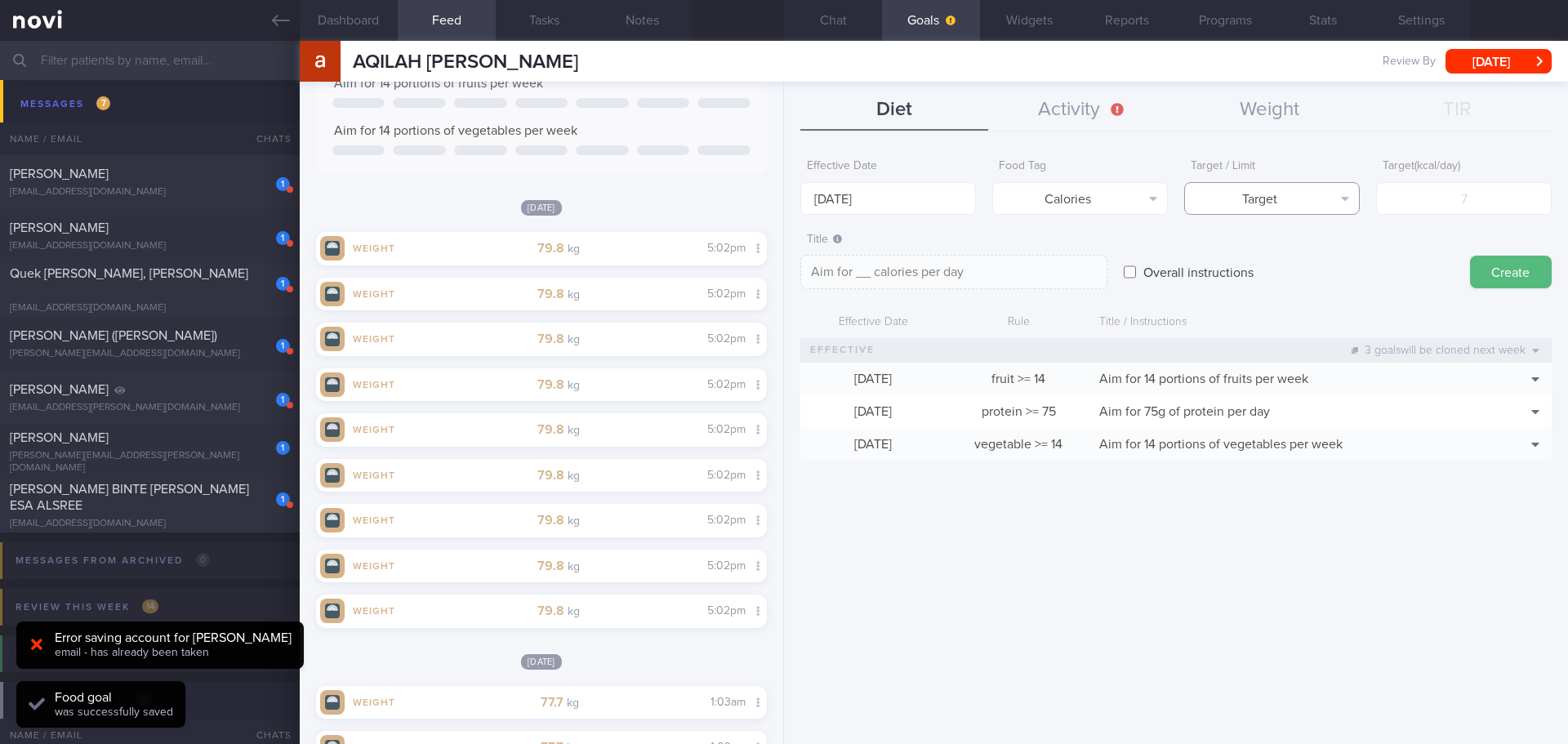
click at [1271, 195] on button "Target" at bounding box center [1271, 198] width 175 height 32
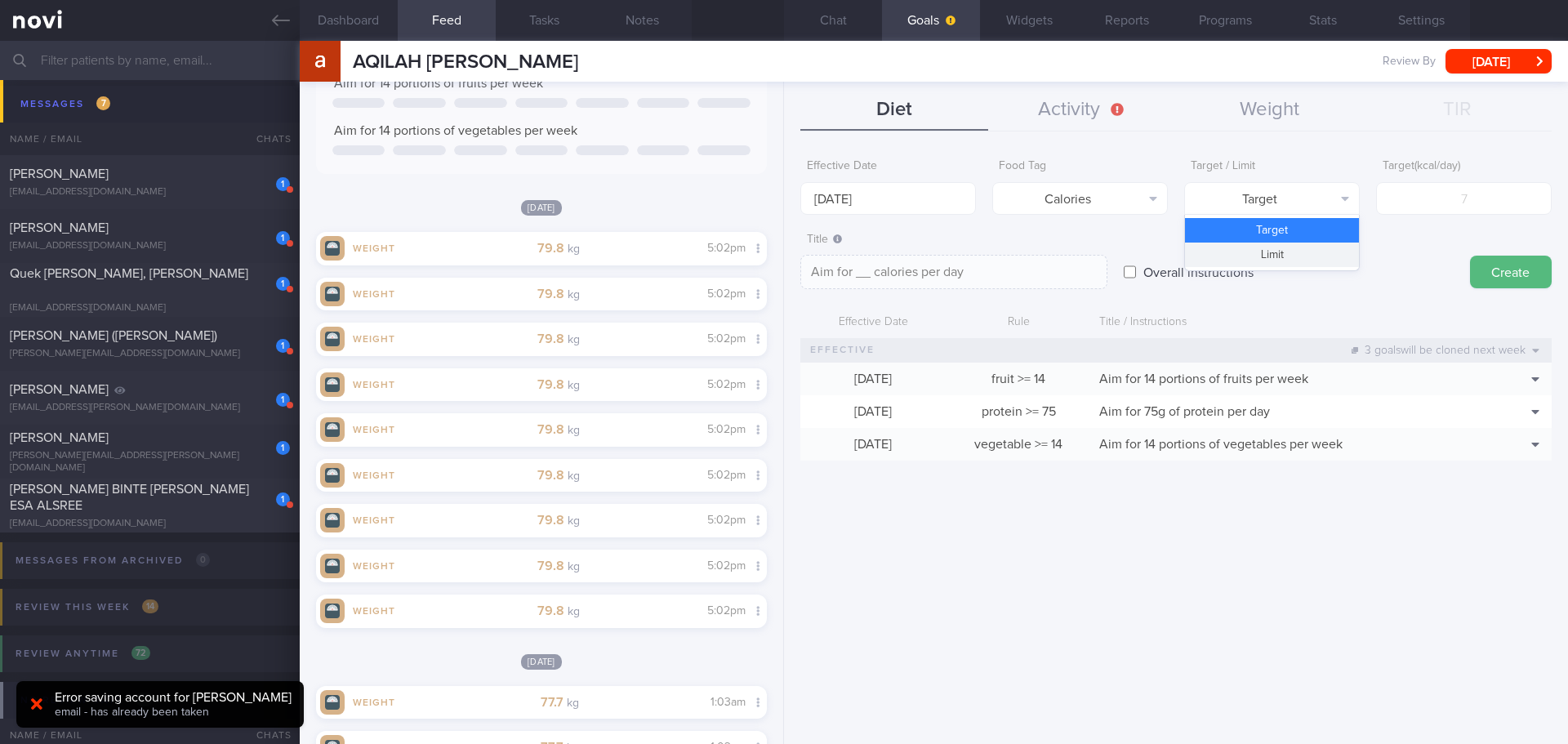
click at [1274, 249] on button "Limit" at bounding box center [1271, 255] width 174 height 25
type textarea "Keep to __ calories per day"
click at [1416, 214] on input "number" at bounding box center [1463, 198] width 175 height 32
click at [1456, 205] on input "number" at bounding box center [1463, 198] width 175 height 32
click at [1103, 571] on div "Effective Date [DATE] Food Tag Calories Select tag... Calories Carbs Protein Fa…" at bounding box center [1175, 441] width 784 height 605
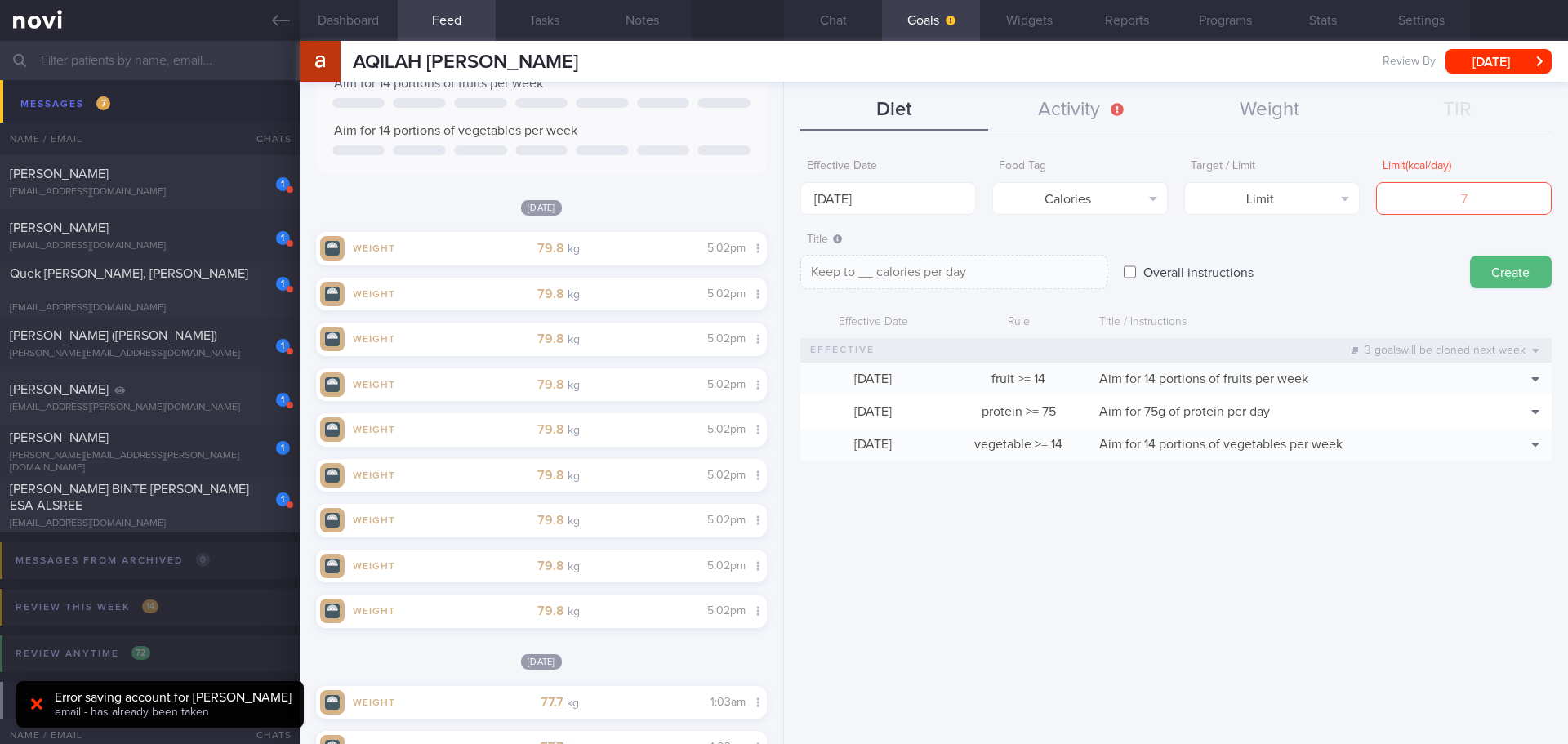
click at [1103, 571] on div "Effective Date [DATE] Food Tag Calories Select tag... Calories Carbs Protein Fa…" at bounding box center [1175, 441] width 784 height 605
click at [1454, 202] on input "number" at bounding box center [1463, 198] width 175 height 32
type input "1"
type textarea "Keep to 1 calories per day"
type input "13"
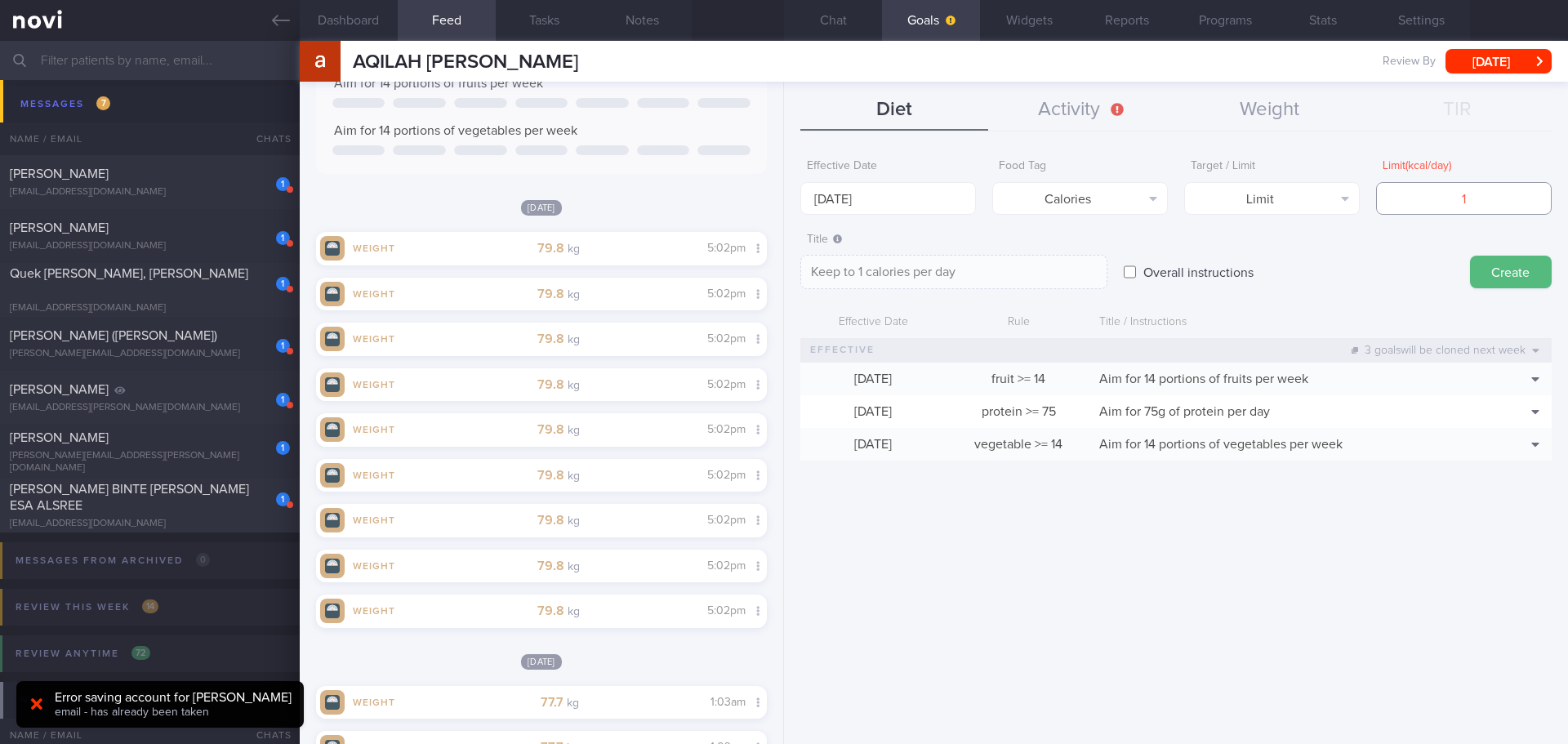
type textarea "Keep to 13 calories per day"
type input "130"
type textarea "Keep to 130 calories per day"
type input "1300"
type textarea "Keep to 1300 calories per day"
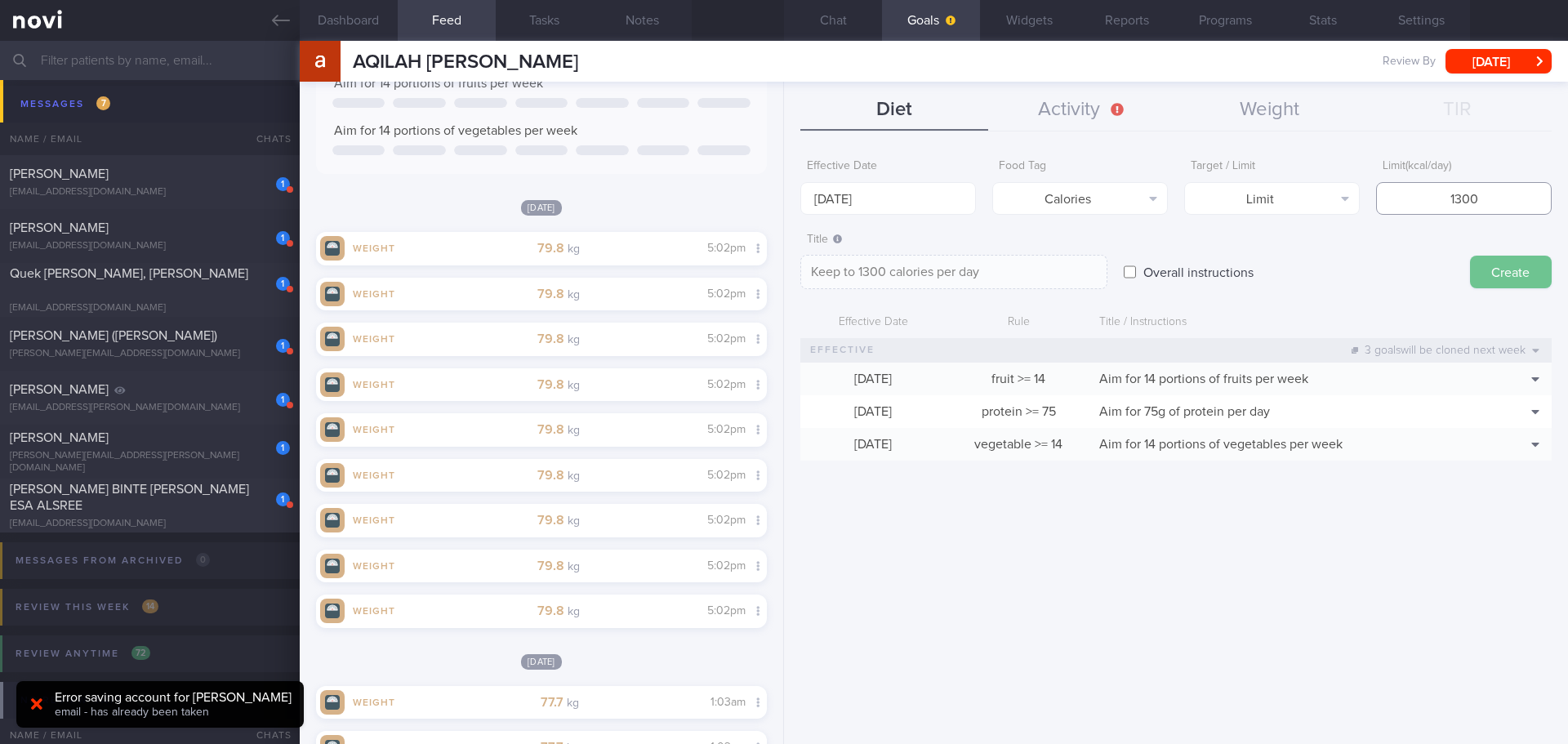
type input "1300"
click at [1497, 266] on button "Create" at bounding box center [1510, 271] width 82 height 32
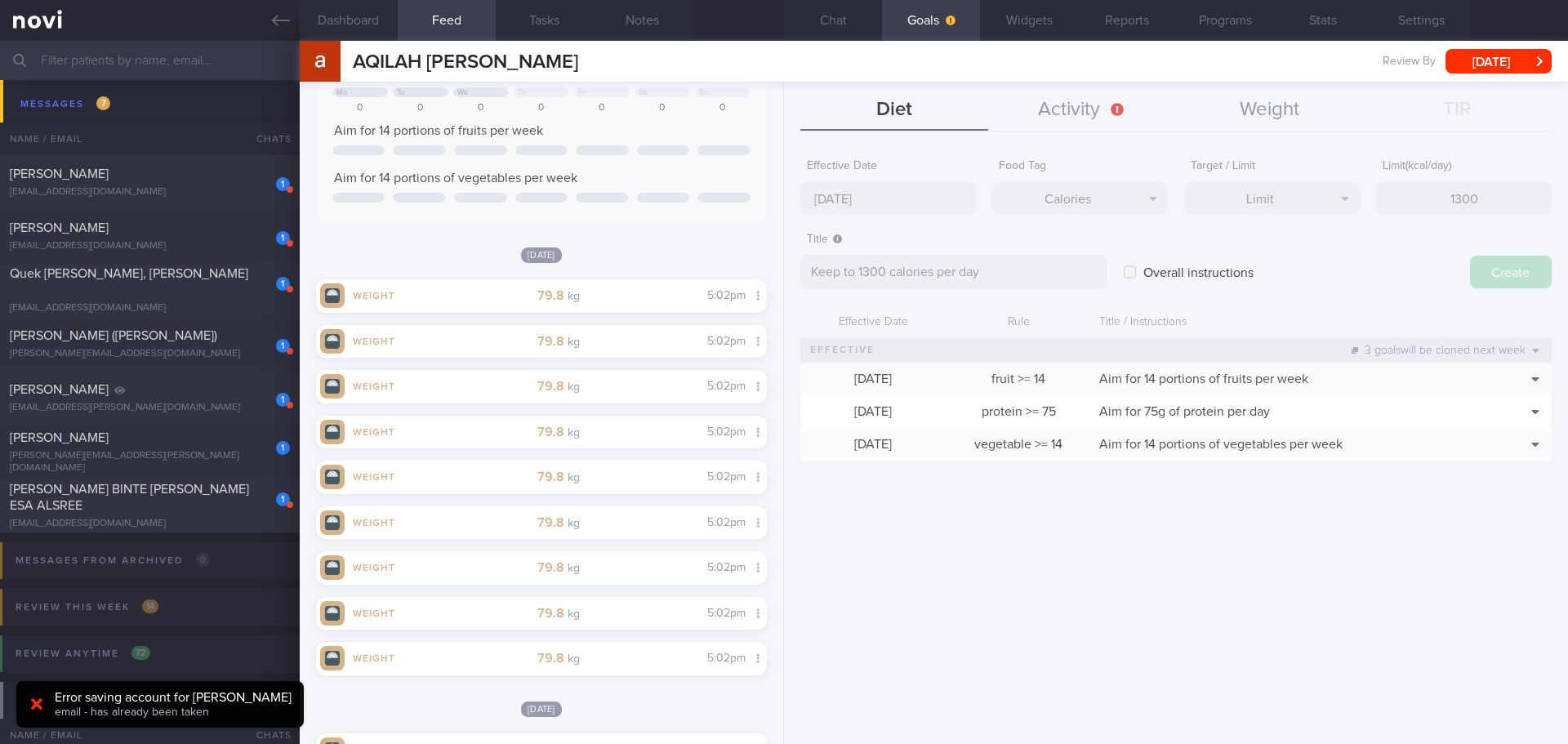
type input "[DATE]"
type textarea "Aim for ___ of ___"
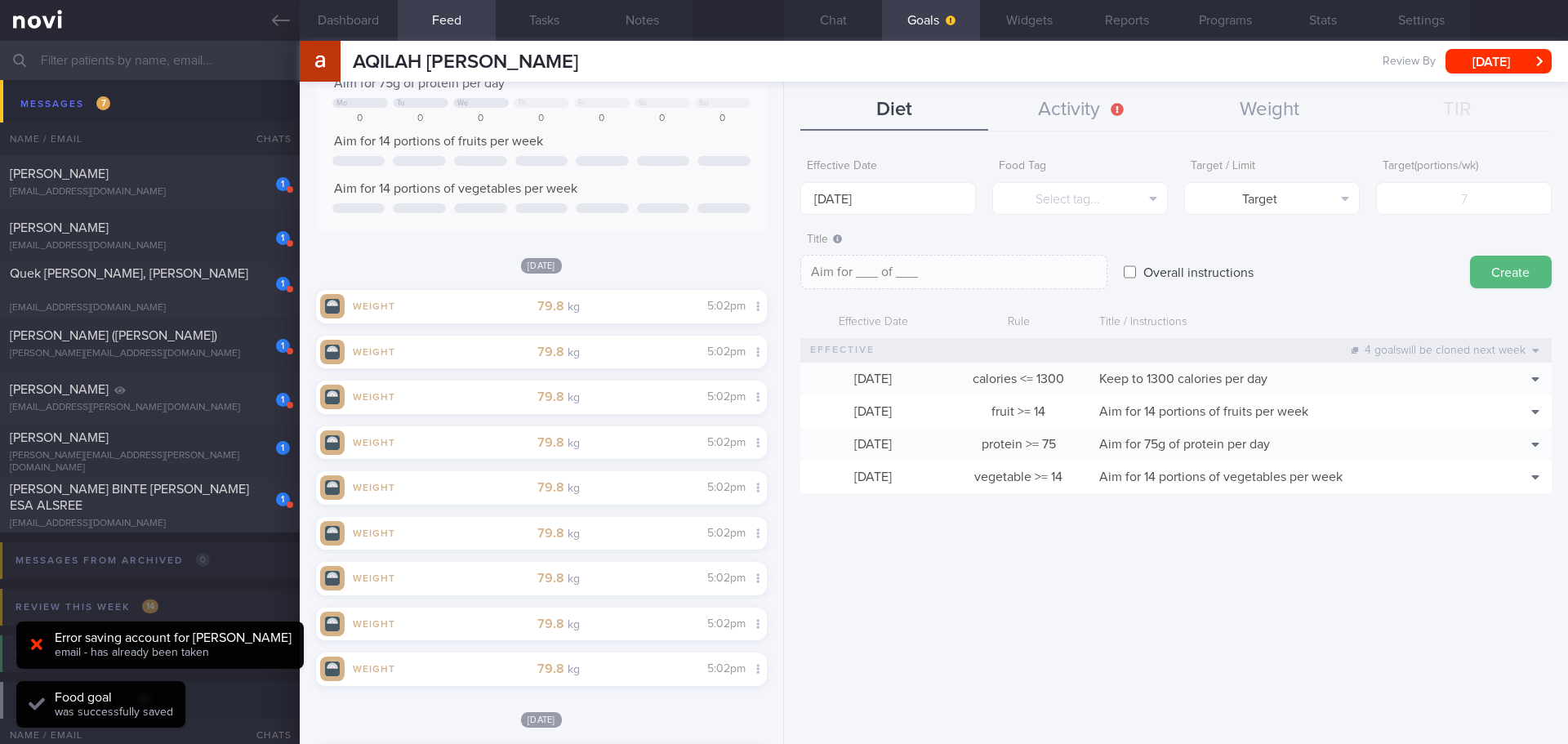
click at [1338, 507] on form "Effective Date [DATE] Food Tag Select tag... Select tag... Calories Carbs Prote…" at bounding box center [1175, 330] width 751 height 359
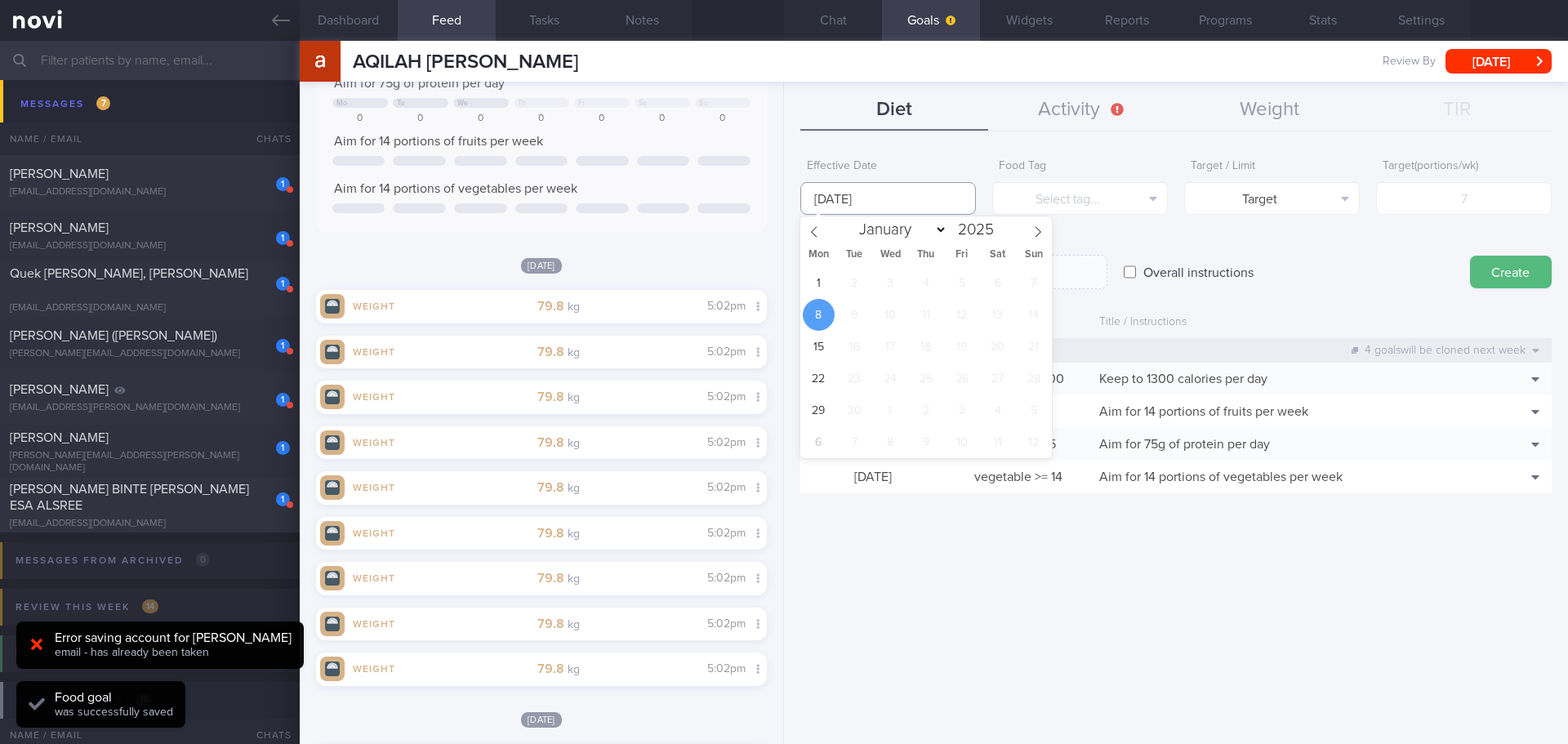
click at [842, 201] on input "[DATE]" at bounding box center [887, 198] width 175 height 32
click at [812, 284] on span "1" at bounding box center [819, 283] width 32 height 32
type input "[DATE]"
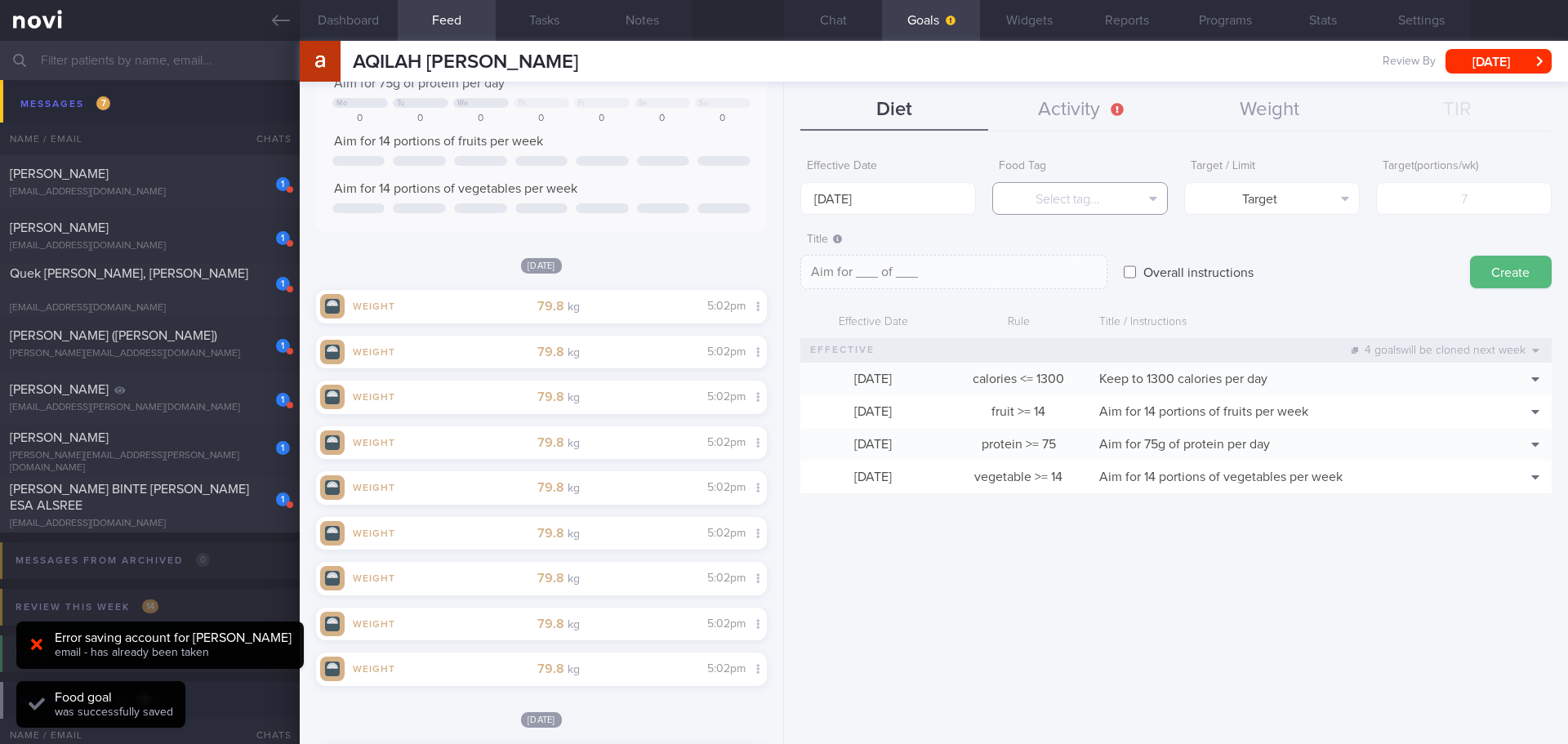
click at [1054, 191] on button "Select tag..." at bounding box center [1079, 198] width 175 height 32
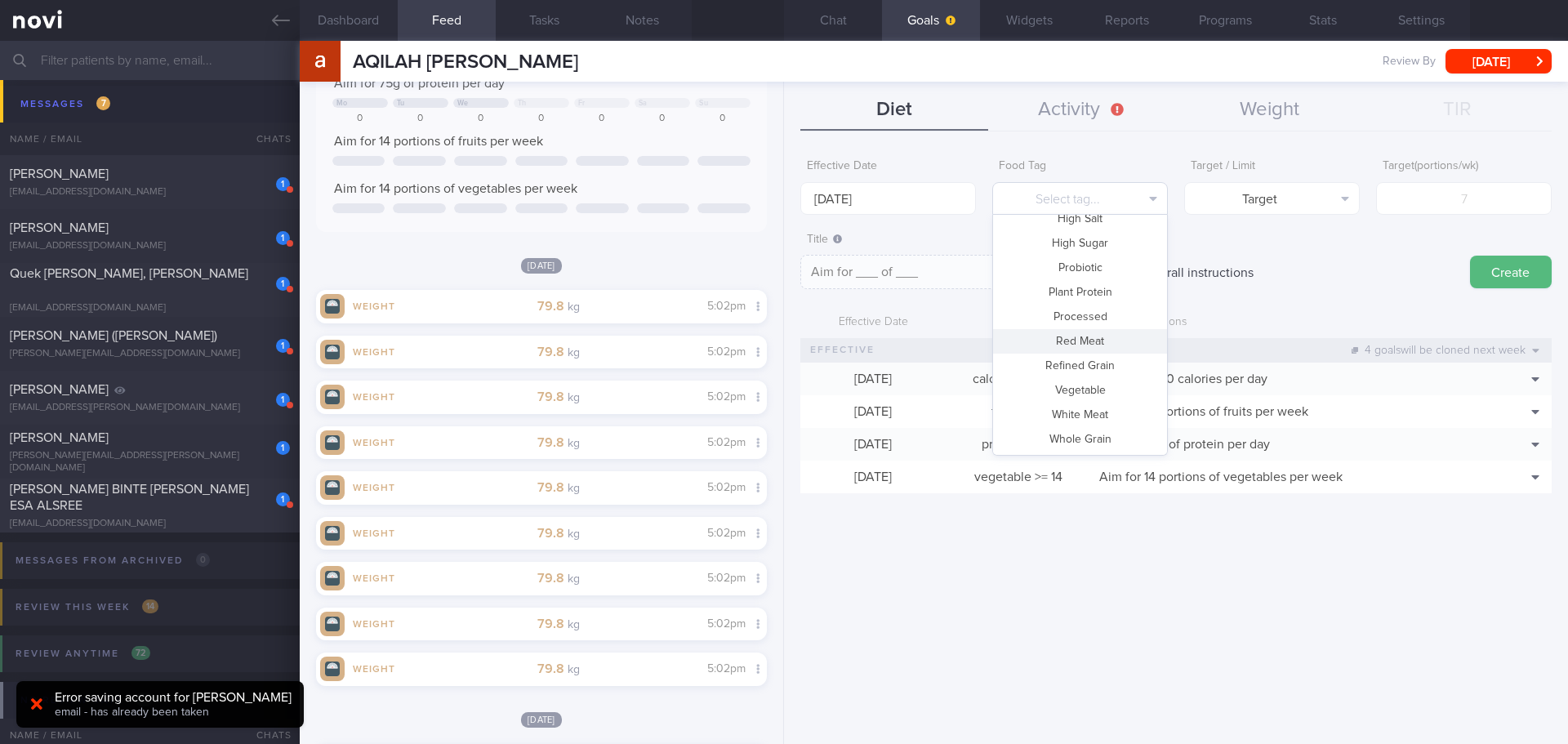
scroll to position [404, 0]
click at [1087, 323] on button "High Sugar" at bounding box center [1079, 326] width 174 height 25
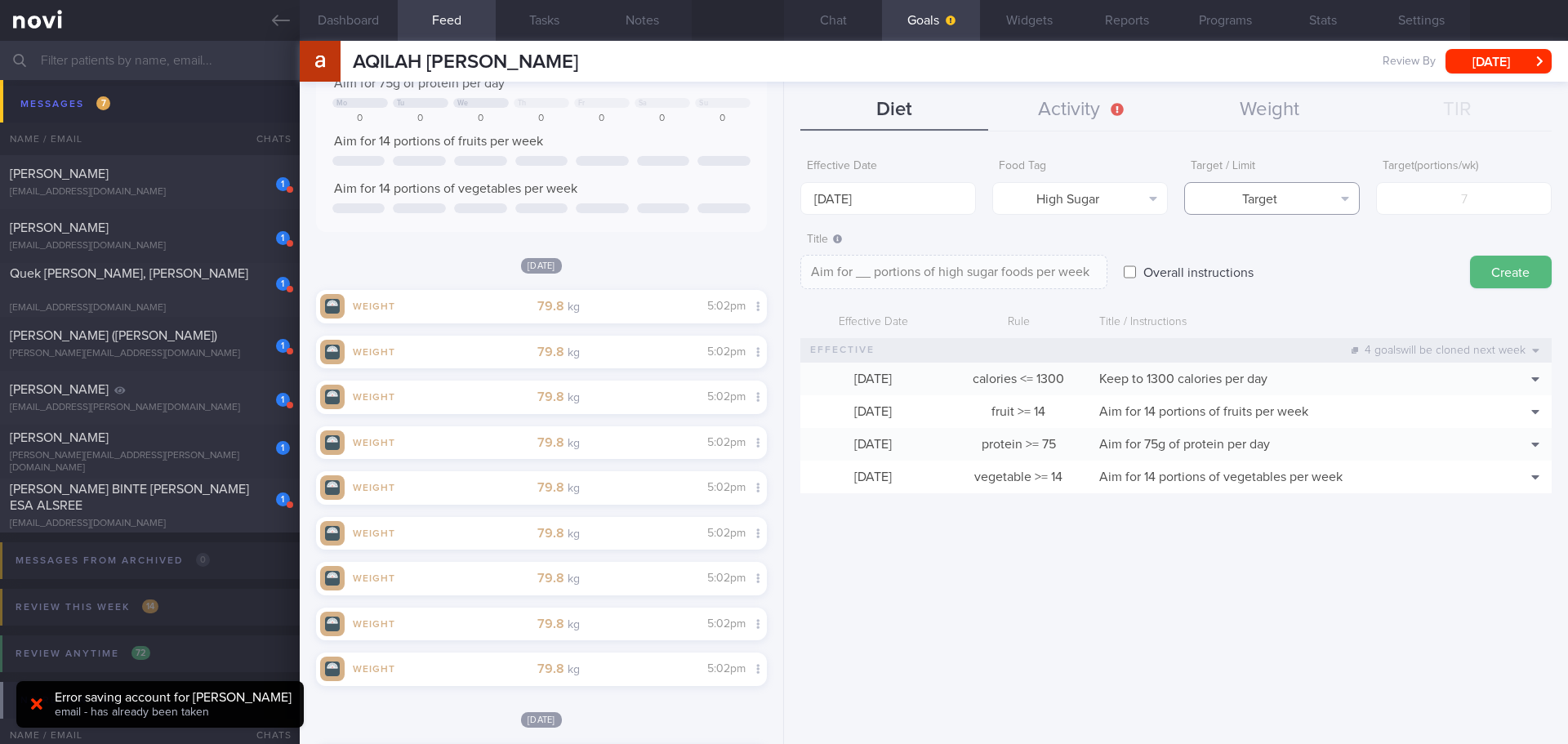
click at [1273, 198] on button "Target" at bounding box center [1271, 198] width 175 height 32
click at [1267, 249] on button "Limit" at bounding box center [1271, 255] width 174 height 25
type textarea "Keep to __ portions of high sugar foods per week"
click at [1423, 208] on input "number" at bounding box center [1463, 198] width 175 height 32
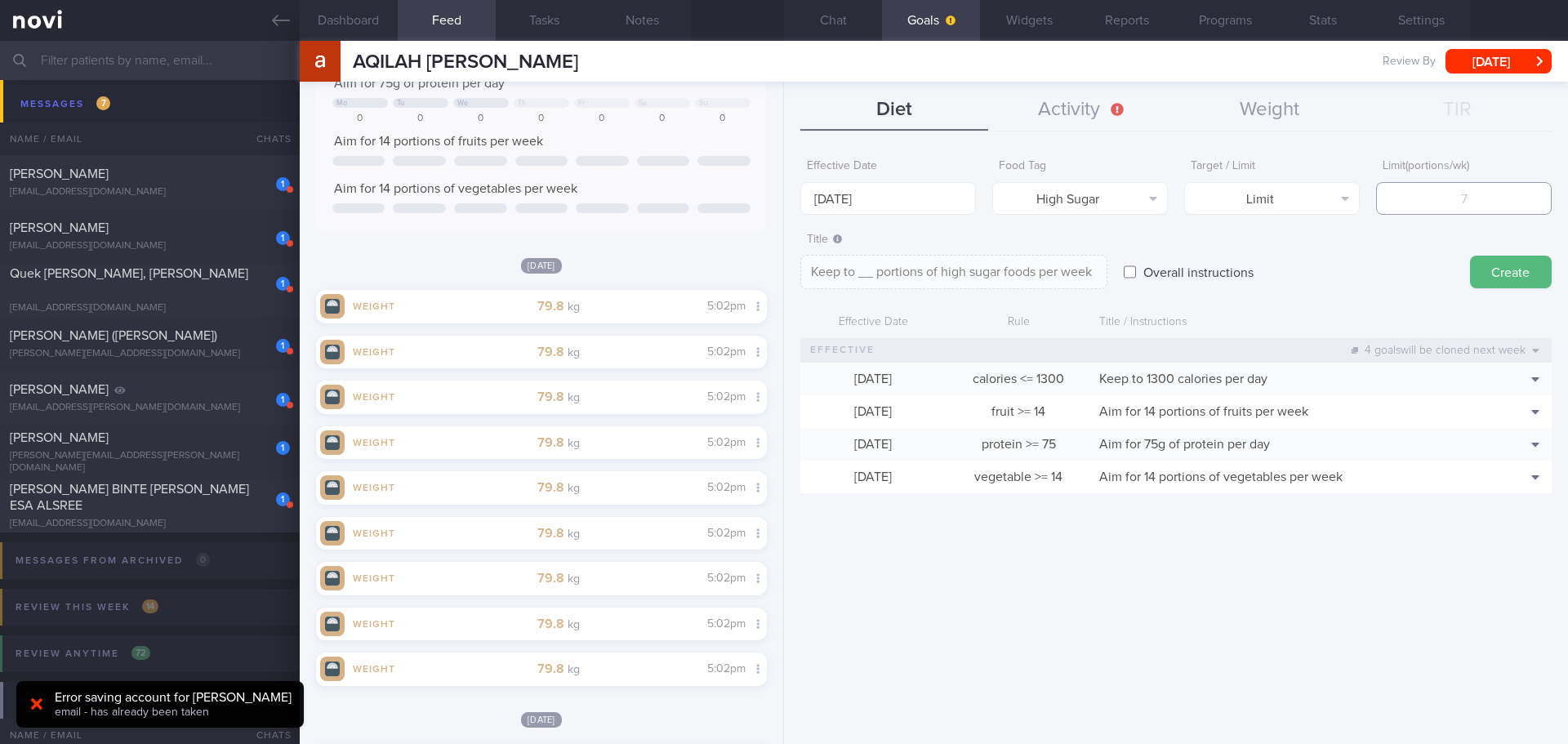
click at [1423, 208] on input "number" at bounding box center [1463, 198] width 175 height 32
type input "2"
type textarea "Keep to 2 portions of high sugar foods per week"
type input "2"
click at [864, 269] on textarea "Keep to 2 portions of high sugar foods per week" at bounding box center [953, 272] width 307 height 34
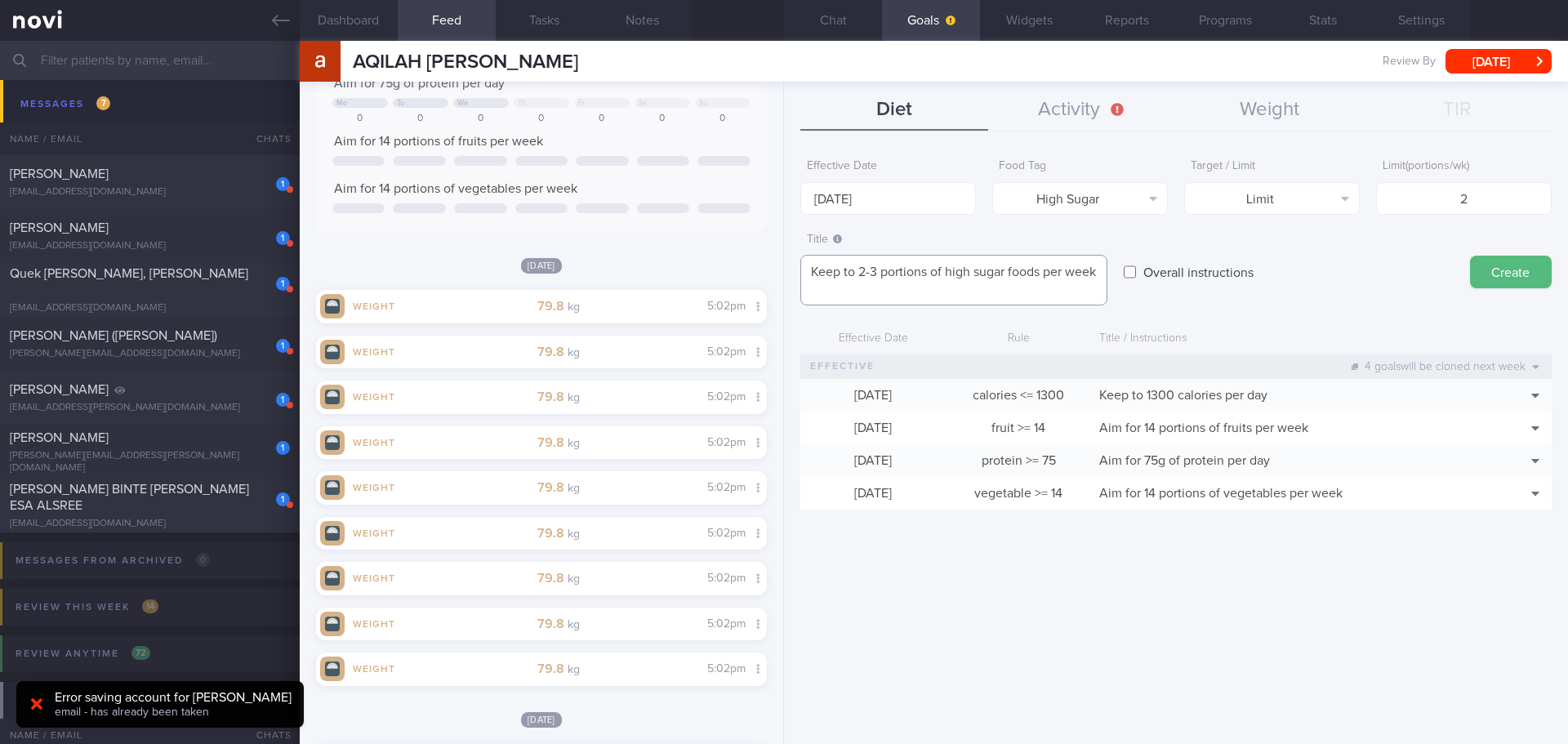
type textarea "Keep to 2-3 portions of high sugar foods per week"
click at [1311, 264] on div "Overall instructions" at bounding box center [1288, 256] width 330 height 64
click at [1477, 282] on button "Create" at bounding box center [1510, 271] width 82 height 32
type input "[DATE]"
type textarea "Aim for ___ of ___"
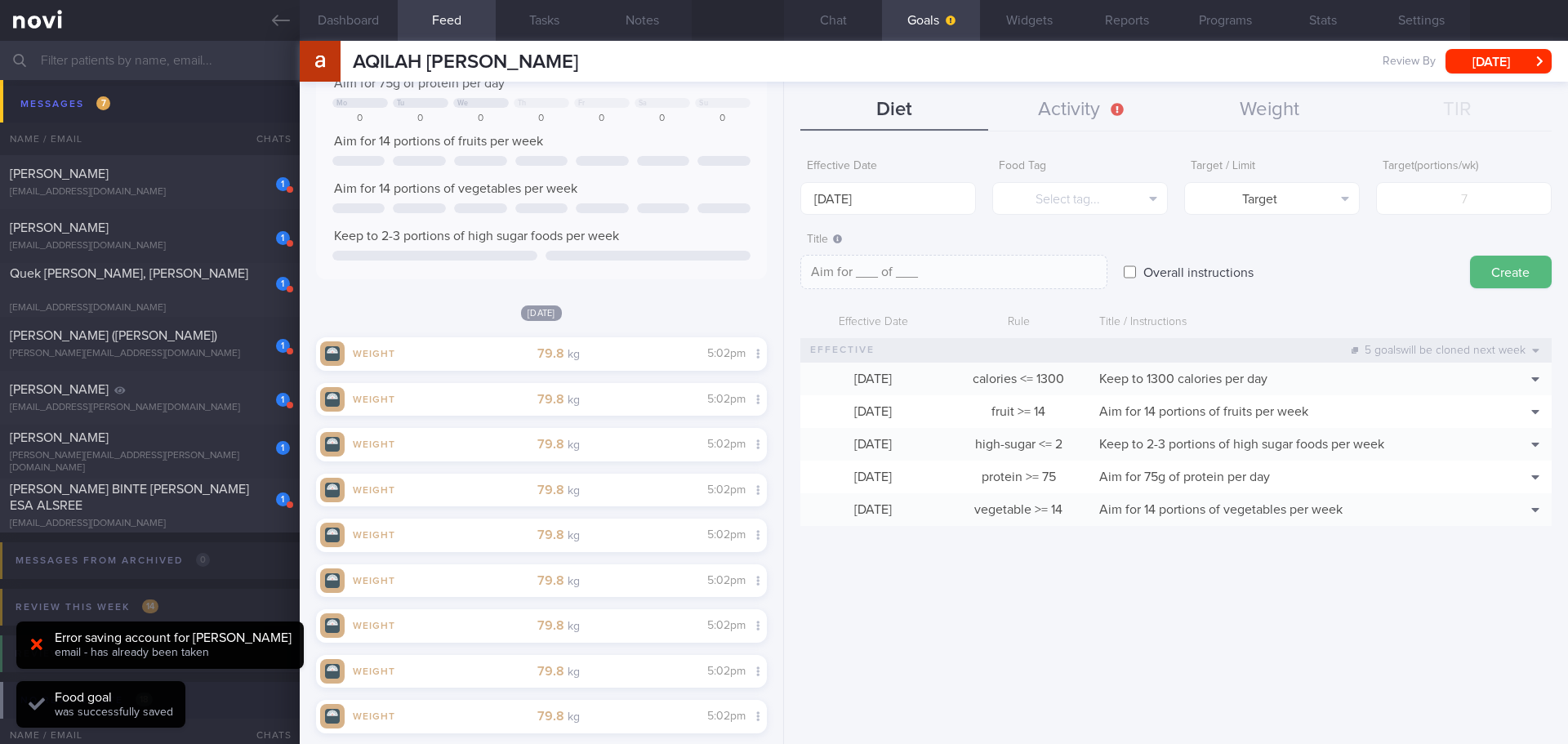
click at [1369, 301] on form "Effective Date [DATE] Food Tag Select tag... Select tag... Calories Carbs Prote…" at bounding box center [1175, 346] width 751 height 391
click at [1061, 127] on button "Activity" at bounding box center [1081, 110] width 188 height 41
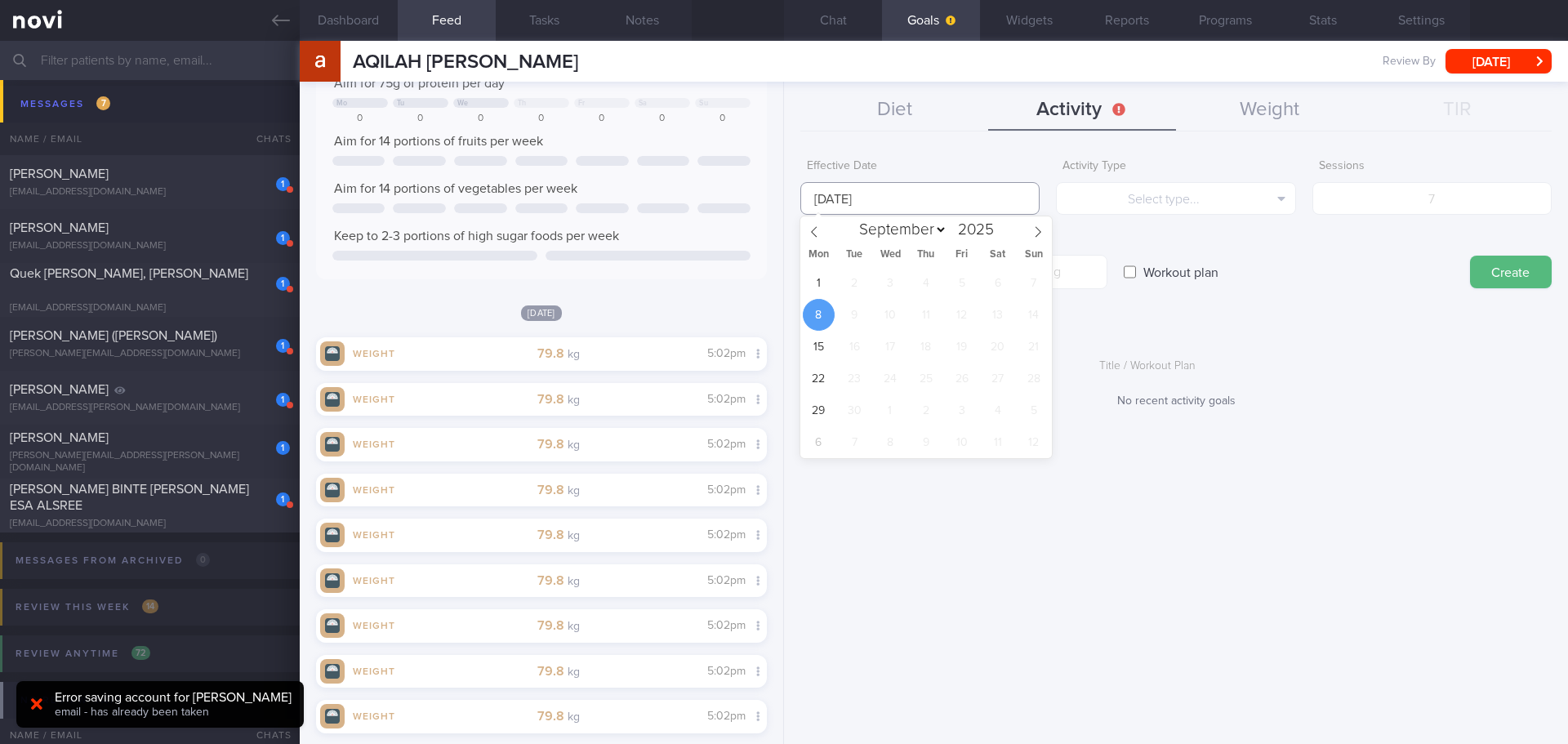
click at [823, 202] on input "[DATE]" at bounding box center [919, 198] width 239 height 32
click at [815, 282] on span "1" at bounding box center [819, 283] width 32 height 32
type input "[DATE]"
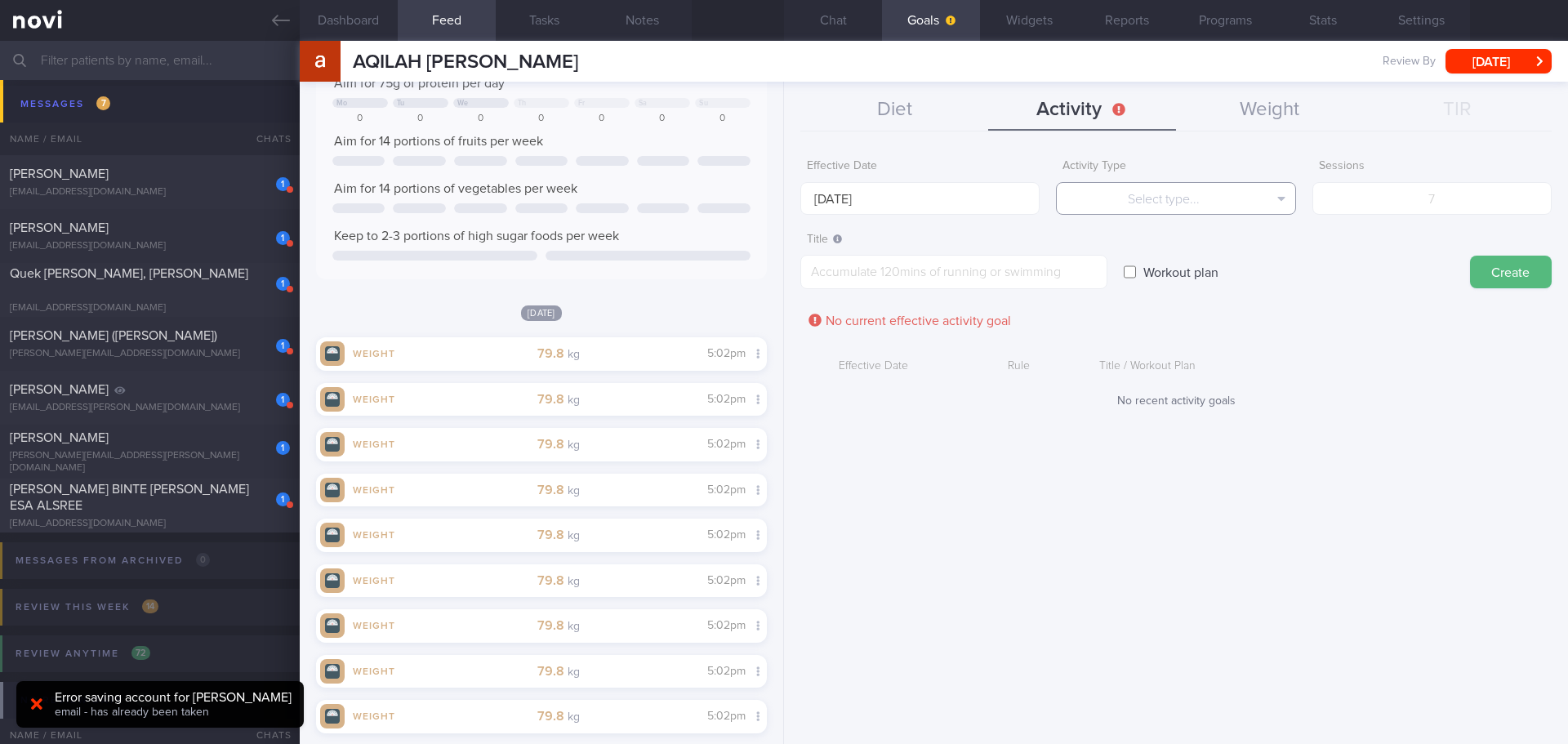
click at [1183, 204] on button "Select type..." at bounding box center [1175, 198] width 239 height 32
click at [1181, 278] on button "Sessions" at bounding box center [1175, 279] width 237 height 25
click at [1360, 211] on input "number" at bounding box center [1431, 198] width 239 height 32
click at [890, 273] on textarea at bounding box center [953, 272] width 307 height 34
paste textarea "pilates/yoga 1h, 1x/week boxercise (boxing 25min + HIIT 25min), 2x/week"
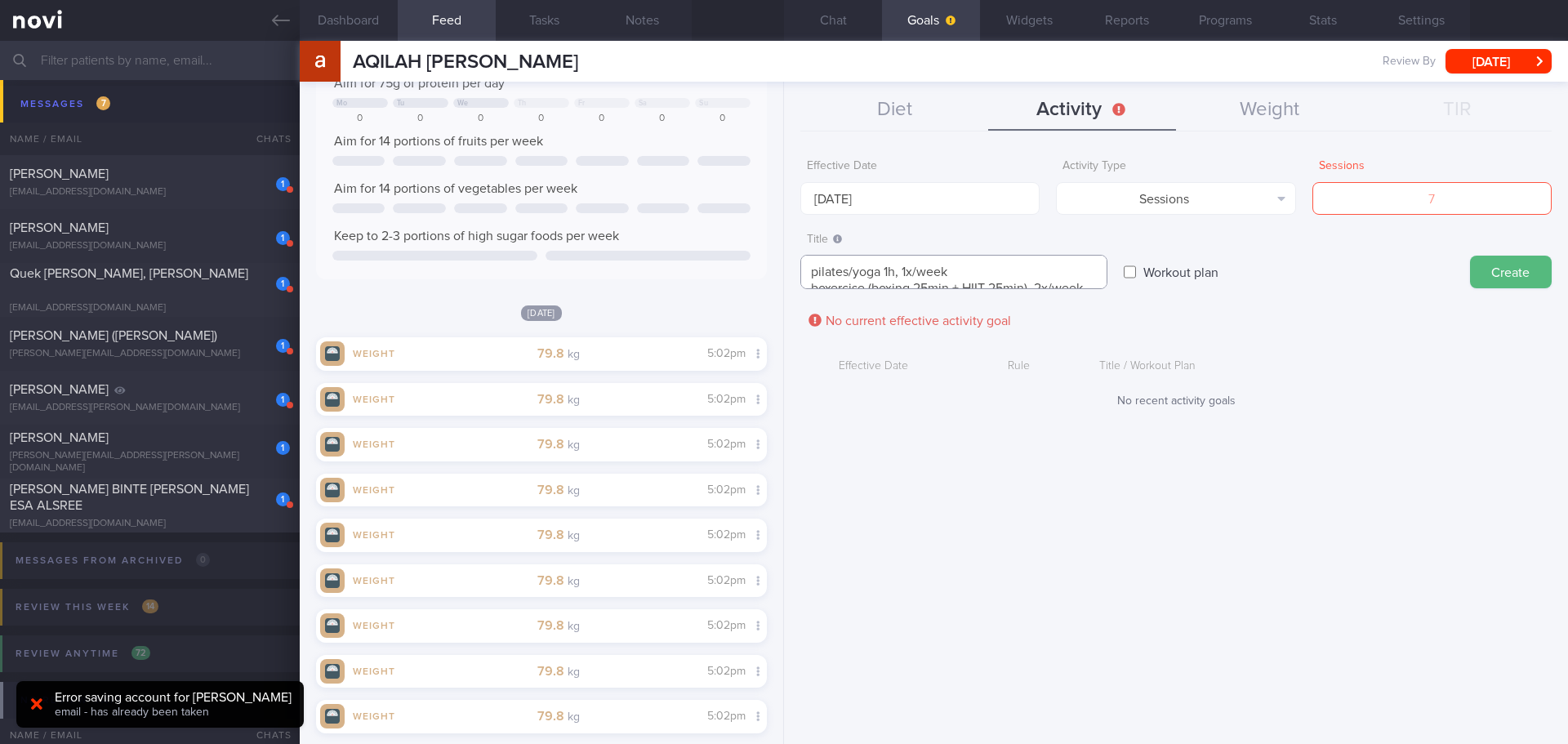
scroll to position [16, 0]
click at [972, 290] on textarea "pilates/yoga 1h, 1x/week boxercise (boxing 25min + HIIT 25min), 2x/week" at bounding box center [953, 280] width 307 height 50
type textarea "pilates/yoga 1h, 1x/week boxercise (boxing 25min + HIIT 25min), 2x/week"
click at [1427, 196] on input "number" at bounding box center [1431, 198] width 239 height 32
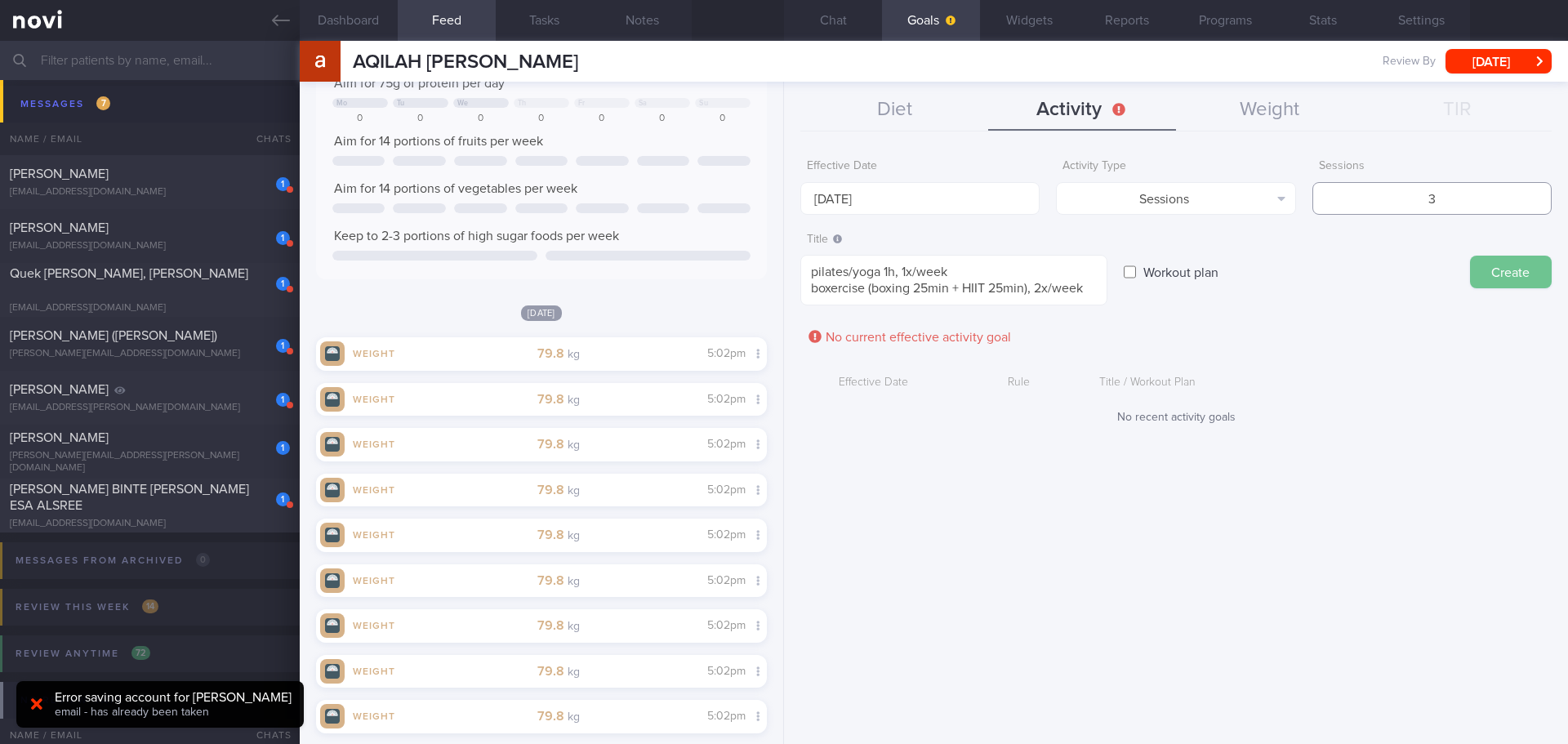
type input "3"
click at [1507, 266] on button "Create" at bounding box center [1510, 271] width 82 height 32
type input "[DATE]"
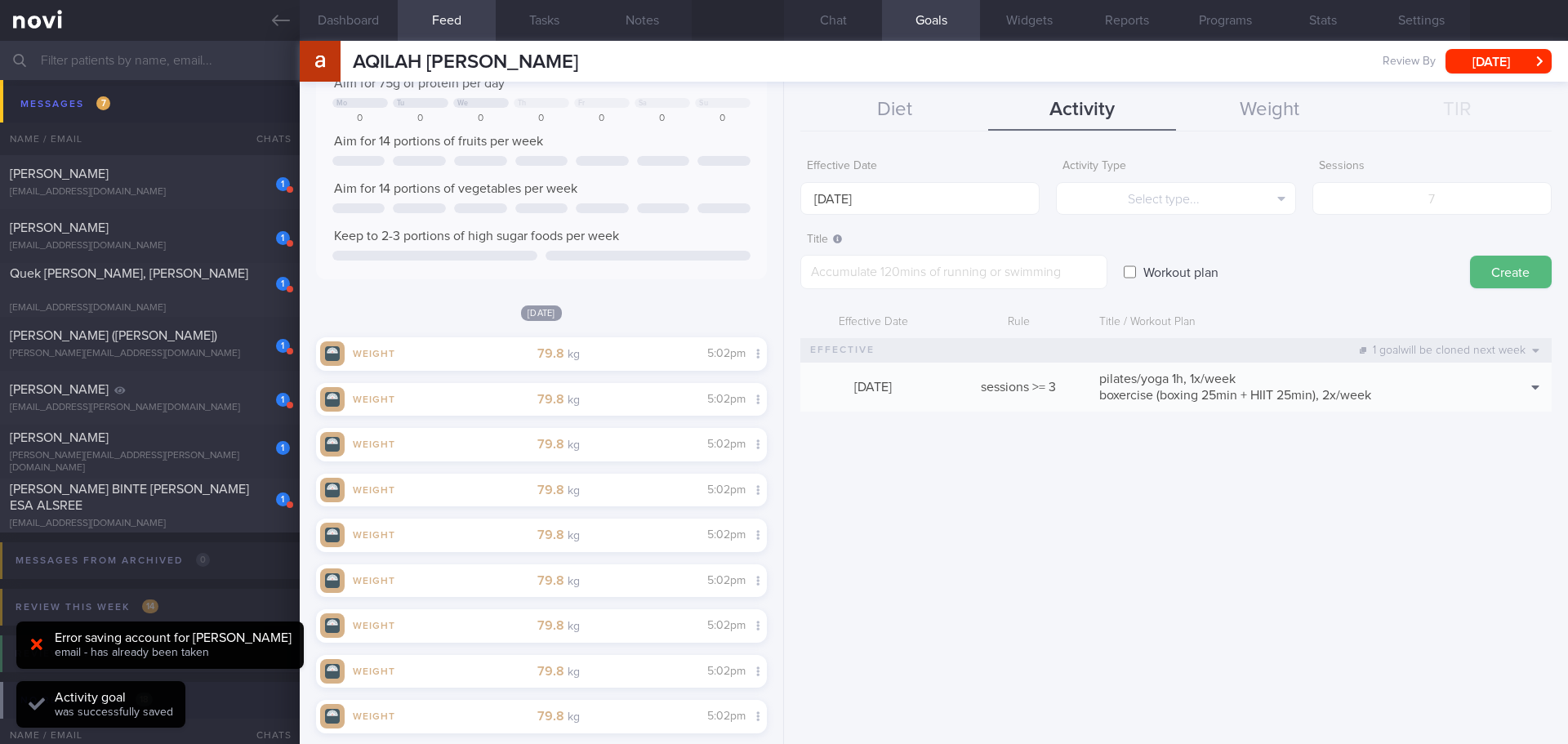
click at [1377, 480] on div "Effective Date [DATE] Activity Type Select type... Select type... Duration Sess…" at bounding box center [1175, 441] width 784 height 605
click at [859, 99] on button "Diet" at bounding box center [894, 110] width 188 height 41
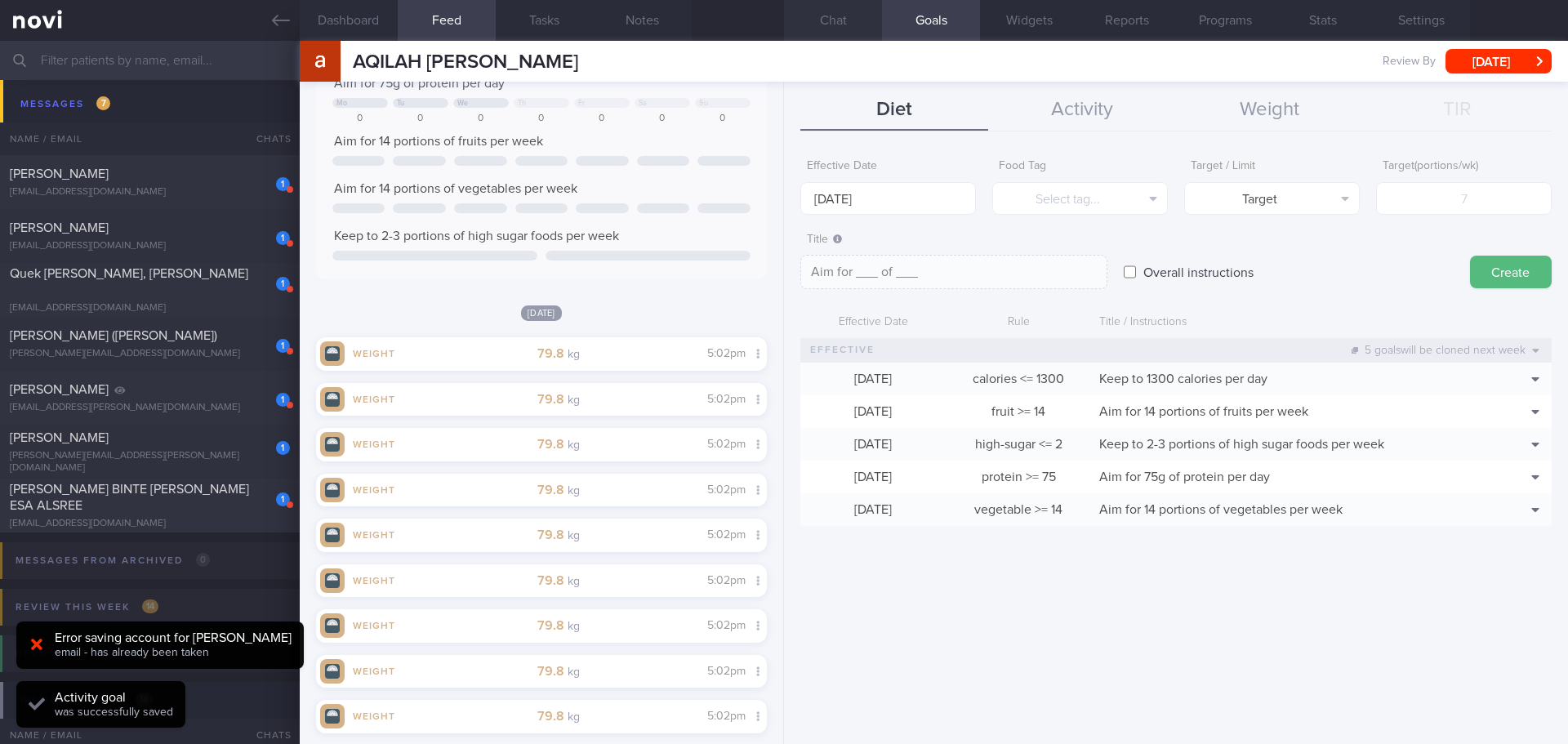
click at [833, 32] on button "Chat" at bounding box center [832, 20] width 98 height 41
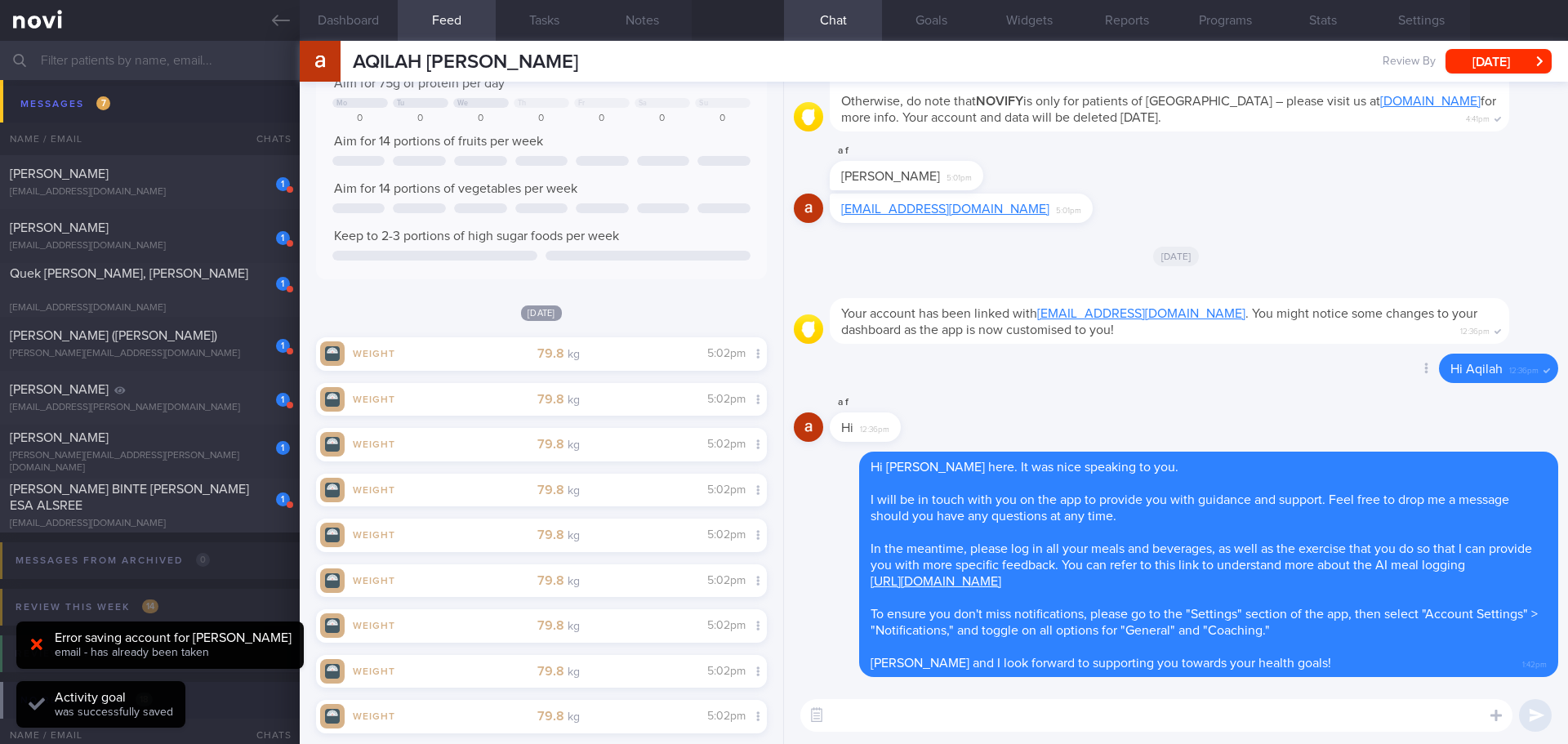
click at [1070, 382] on div "Delete Hi Aqilah 12:36pm" at bounding box center [1176, 373] width 765 height 39
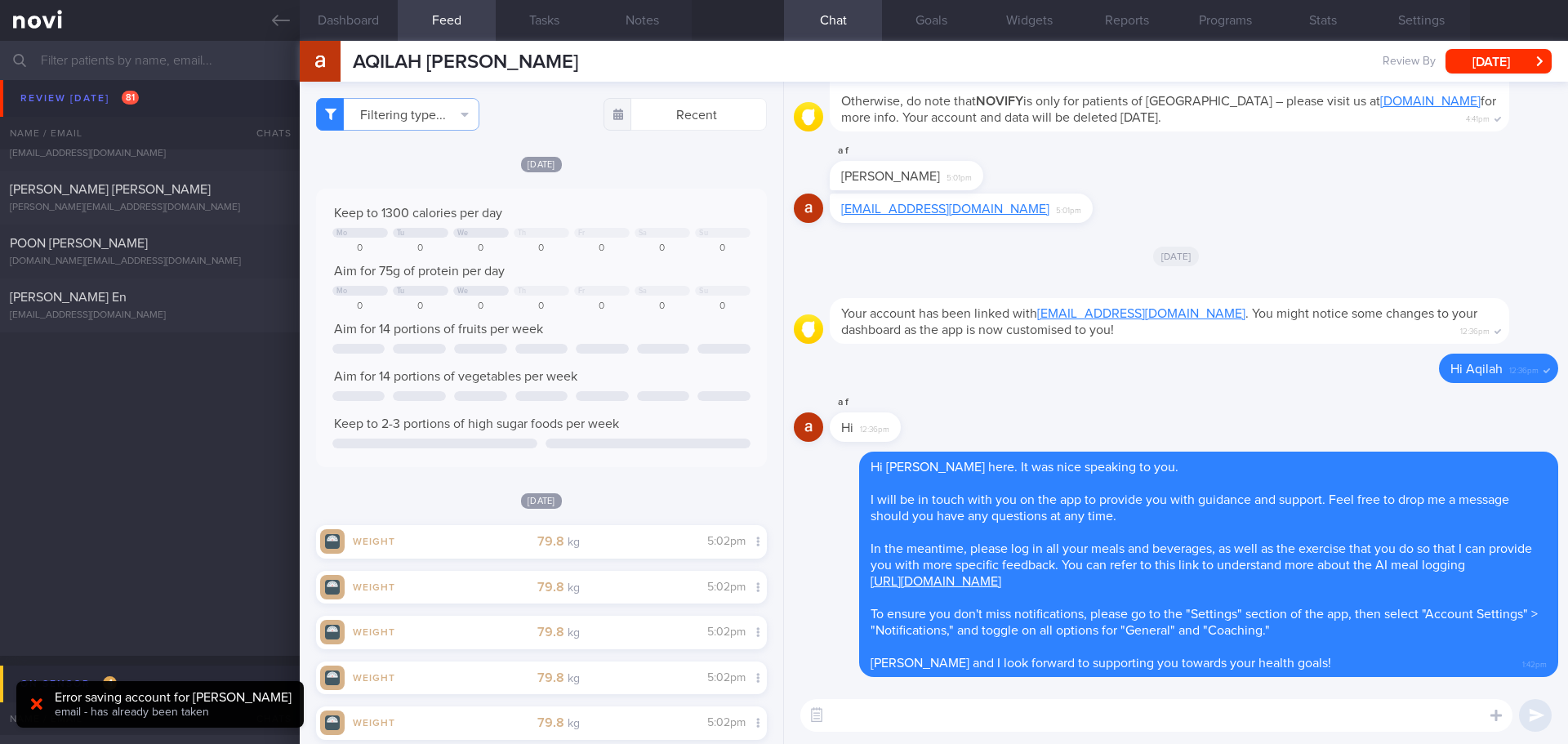
scroll to position [3239, 0]
